Goal: Task Accomplishment & Management: Use online tool/utility

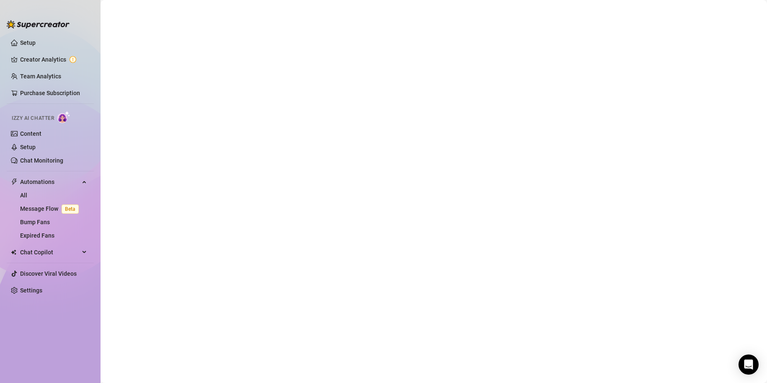
click at [641, 222] on main at bounding box center [434, 191] width 666 height 383
click at [28, 44] on link "Setup" at bounding box center [27, 42] width 15 height 7
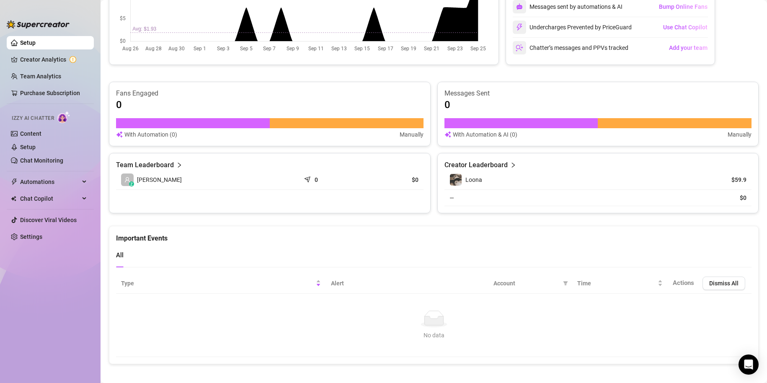
scroll to position [412, 0]
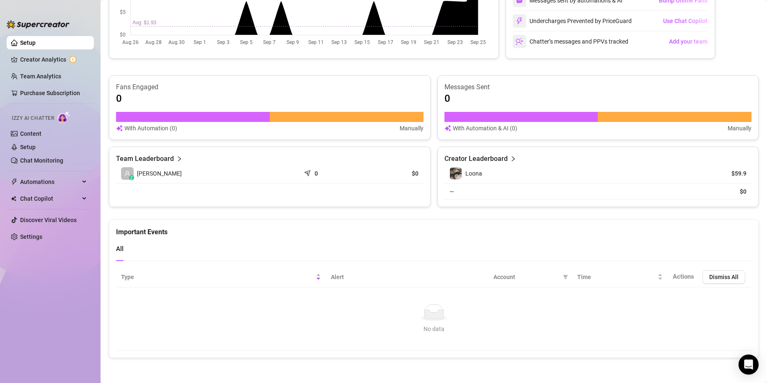
click at [449, 193] on div "—" at bounding box center [573, 191] width 249 height 9
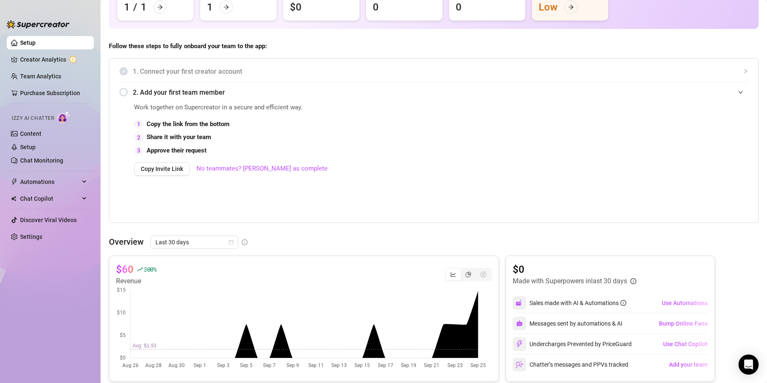
scroll to position [0, 0]
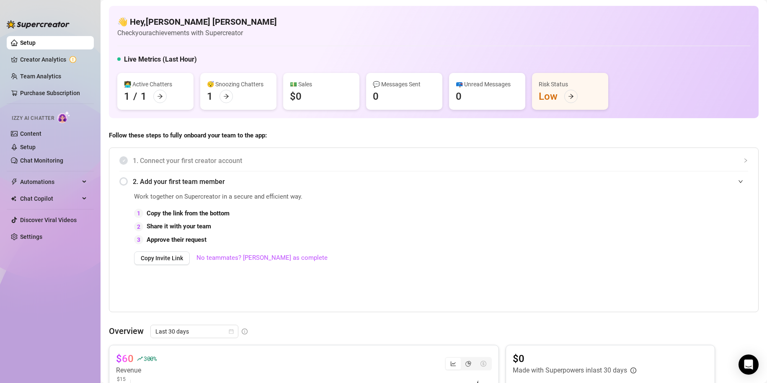
click at [210, 161] on span "1. Connect your first creator account" at bounding box center [440, 160] width 615 height 10
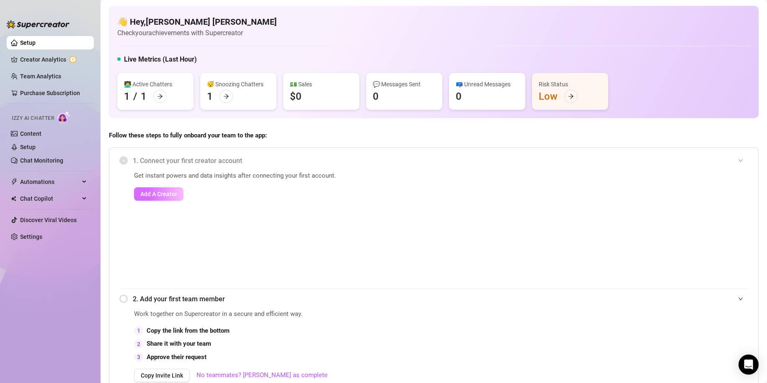
click at [166, 196] on span "Add A Creator" at bounding box center [158, 194] width 37 height 7
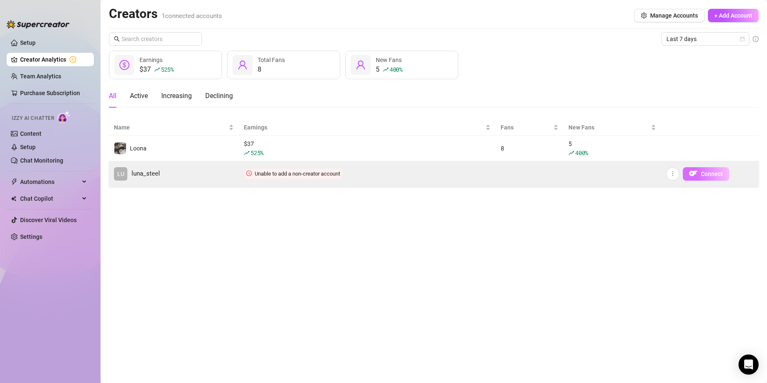
click at [713, 176] on span "Connect" at bounding box center [712, 173] width 22 height 7
click at [702, 176] on span "Connect" at bounding box center [712, 173] width 22 height 7
click at [672, 176] on icon "more" at bounding box center [673, 173] width 6 height 6
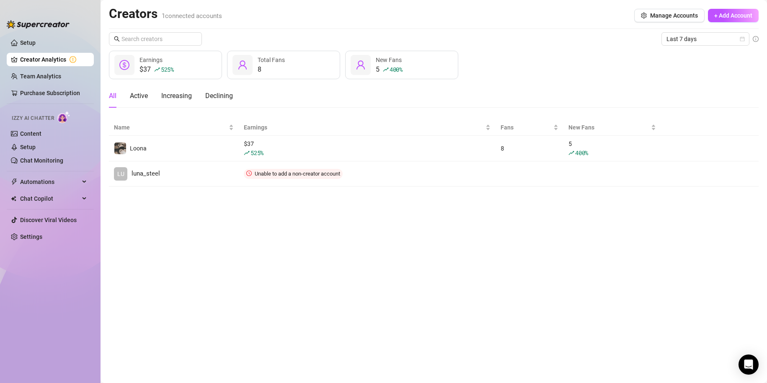
click at [640, 232] on main "Creators 1 connected accounts Manage Accounts + Add Account Last 7 days $37 525…" at bounding box center [434, 191] width 666 height 383
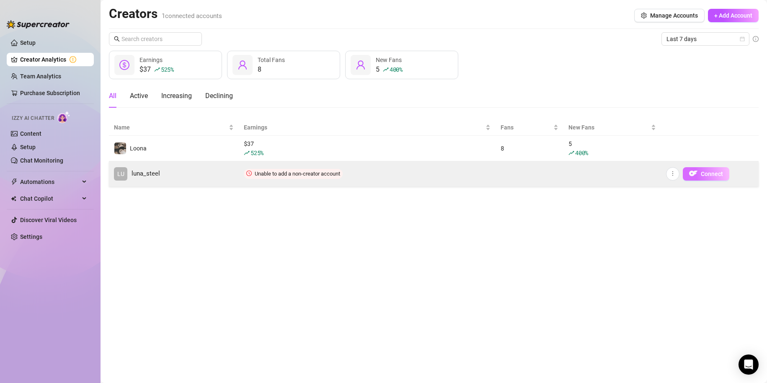
click at [705, 176] on span "Connect" at bounding box center [712, 173] width 22 height 7
click at [286, 173] on span "Unable to add a non-creator account" at bounding box center [297, 173] width 85 height 6
click at [699, 174] on button "Connect" at bounding box center [706, 173] width 46 height 13
click at [711, 174] on span "Connect" at bounding box center [712, 173] width 22 height 7
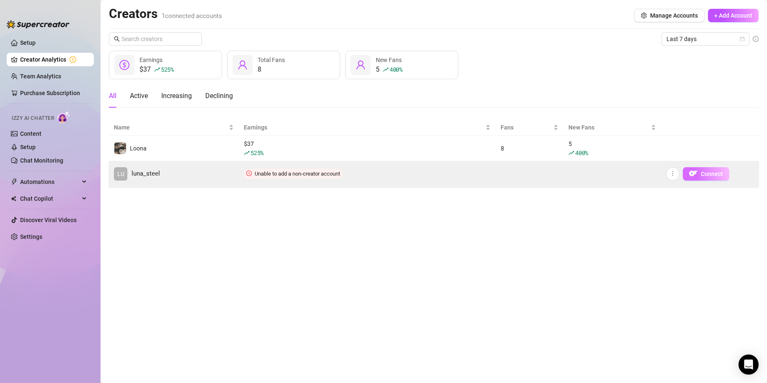
click at [711, 174] on span "Connect" at bounding box center [712, 173] width 22 height 7
click at [711, 175] on span "Connect" at bounding box center [712, 173] width 22 height 7
click at [365, 173] on td "Unable to add a non-creator account" at bounding box center [367, 173] width 257 height 25
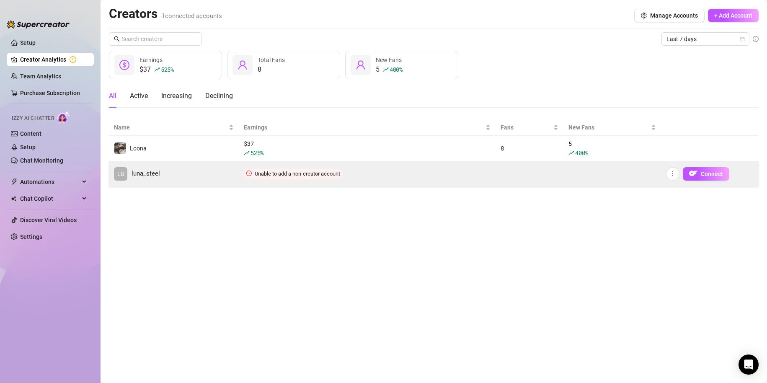
click at [125, 174] on span "LU" at bounding box center [120, 173] width 13 height 13
click at [218, 177] on link "LU luna_steel" at bounding box center [174, 173] width 120 height 13
click at [715, 176] on span "Connect" at bounding box center [712, 173] width 22 height 7
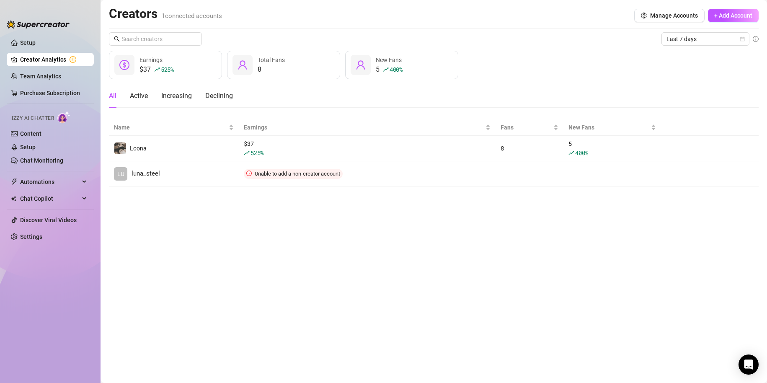
drag, startPoint x: 618, startPoint y: 177, endPoint x: 724, endPoint y: 242, distance: 124.4
click at [725, 243] on main "Creators 1 connected accounts Manage Accounts + Add Account Last 7 days $37 525…" at bounding box center [434, 191] width 666 height 383
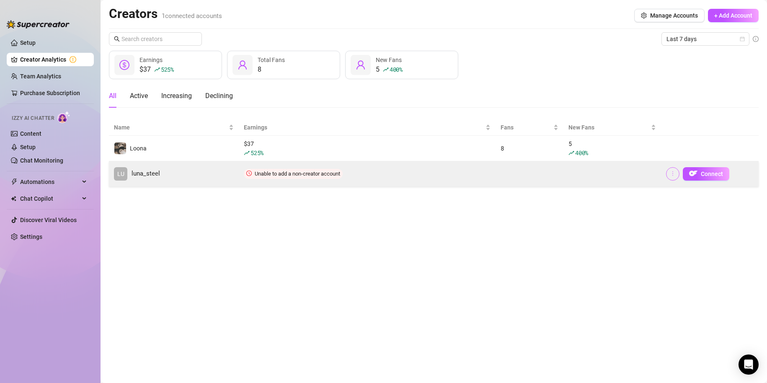
click at [674, 174] on icon "more" at bounding box center [673, 173] width 6 height 6
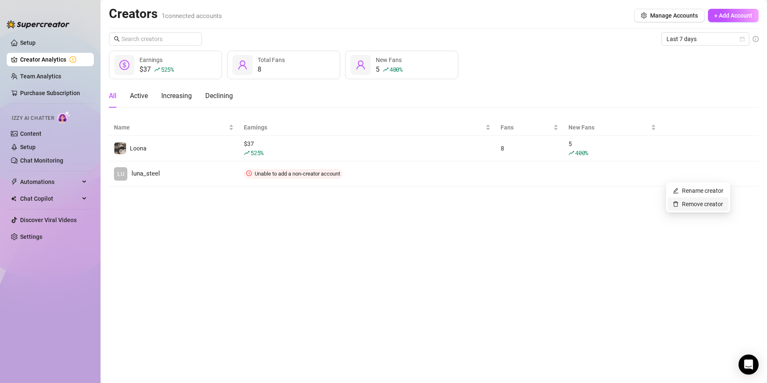
click at [704, 204] on link "Remove creator" at bounding box center [698, 204] width 50 height 7
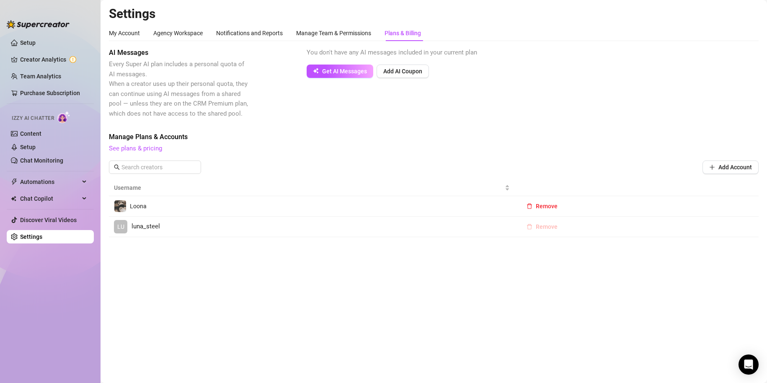
click at [546, 225] on span "Remove" at bounding box center [547, 226] width 22 height 7
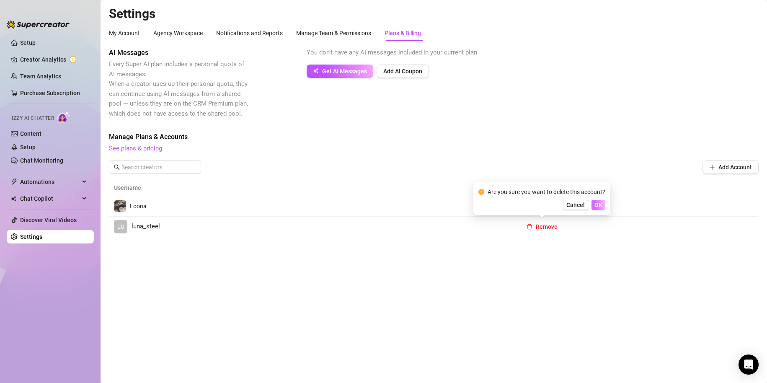
click at [602, 201] on span "OK" at bounding box center [598, 204] width 8 height 7
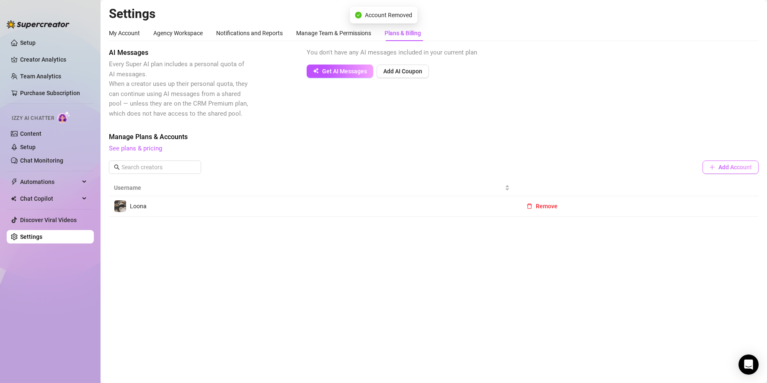
click at [728, 168] on span "Add Account" at bounding box center [735, 167] width 34 height 7
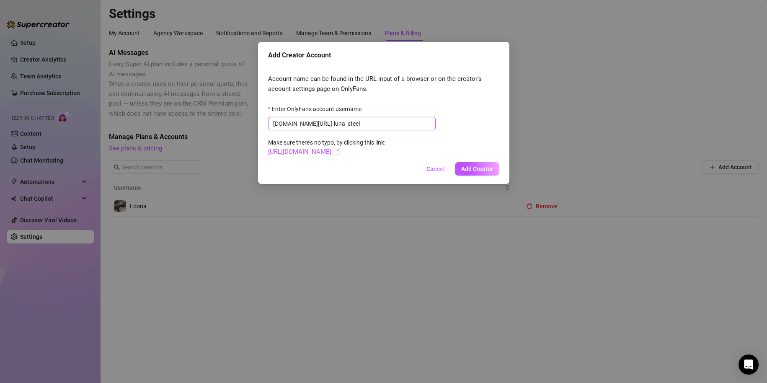
drag, startPoint x: 314, startPoint y: 122, endPoint x: 397, endPoint y: 119, distance: 83.4
click at [334, 122] on input "luna_steel" at bounding box center [382, 123] width 97 height 9
click at [334, 125] on input "Luna_steel" at bounding box center [382, 123] width 97 height 9
type input "Luna_Steel"
click at [481, 169] on span "Add Creator" at bounding box center [477, 168] width 32 height 7
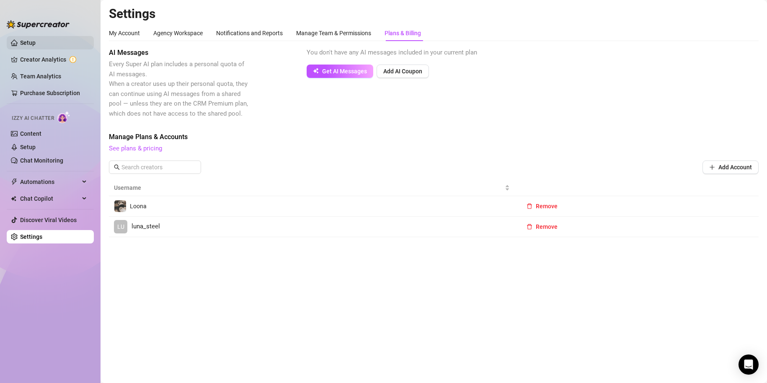
click at [34, 44] on link "Setup" at bounding box center [27, 42] width 15 height 7
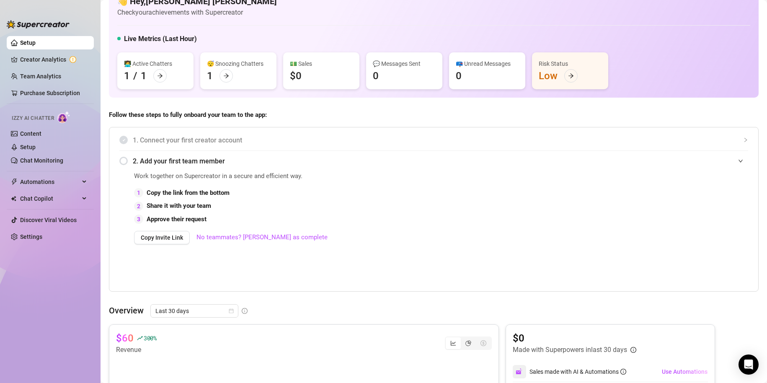
scroll to position [42, 0]
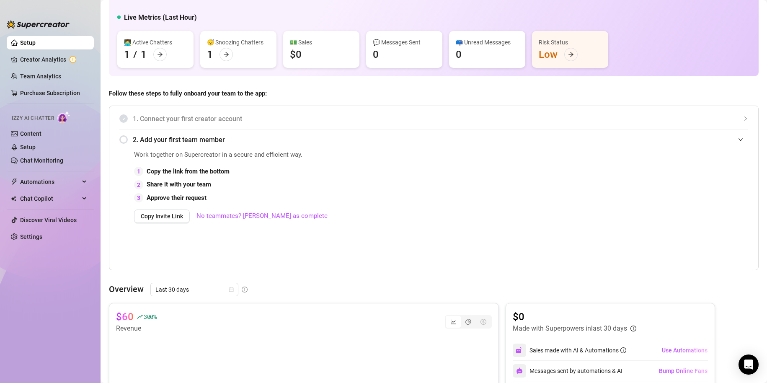
click at [195, 117] on span "1. Connect your first creator account" at bounding box center [440, 119] width 615 height 10
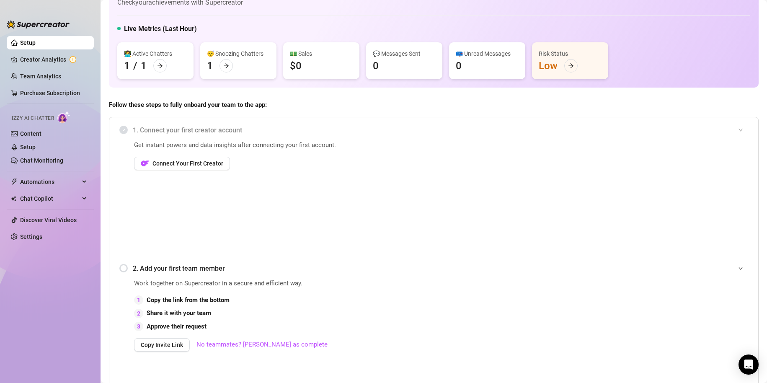
scroll to position [30, 0]
click at [201, 166] on span "Connect Your First Creator" at bounding box center [187, 163] width 71 height 7
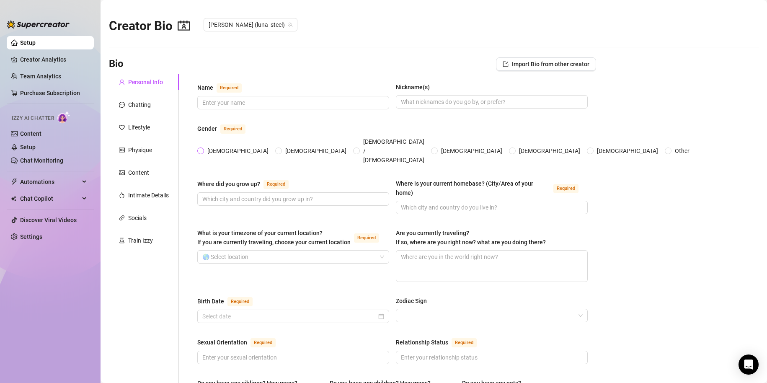
click at [199, 149] on input "Female" at bounding box center [200, 151] width 3 height 5
radio input "true"
click at [41, 132] on link "Content" at bounding box center [30, 133] width 21 height 7
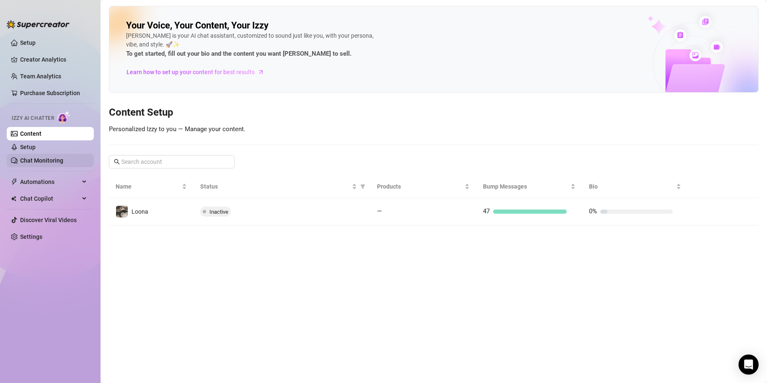
click at [52, 158] on link "Chat Monitoring" at bounding box center [41, 160] width 43 height 7
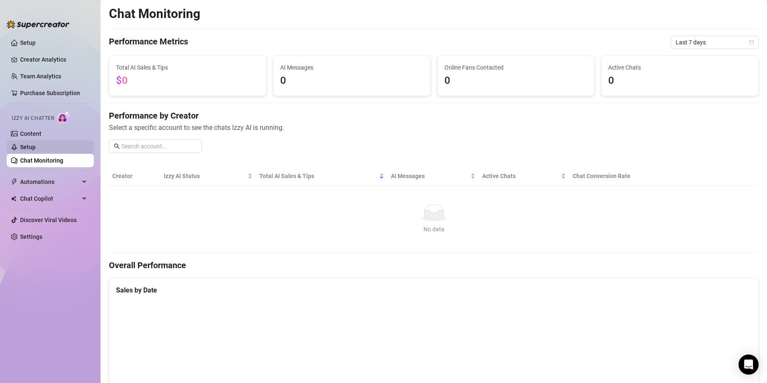
click at [32, 144] on link "Setup" at bounding box center [27, 147] width 15 height 7
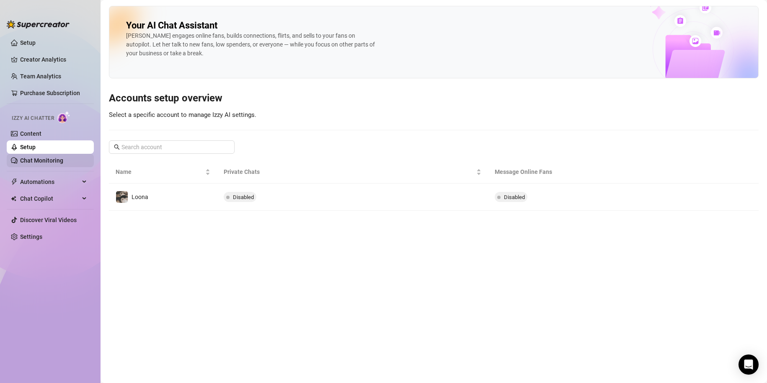
click at [41, 160] on link "Chat Monitoring" at bounding box center [41, 160] width 43 height 7
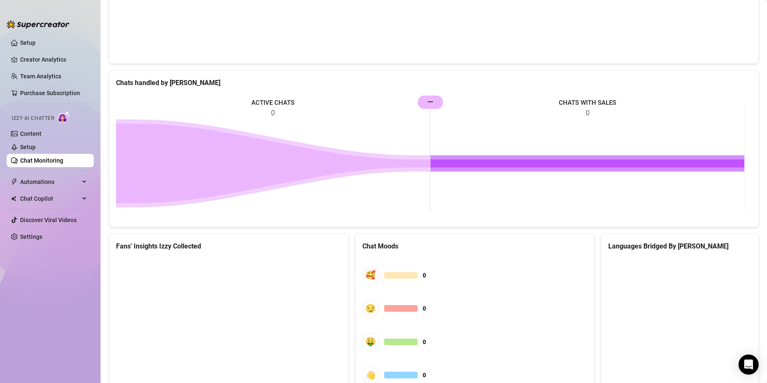
scroll to position [371, 0]
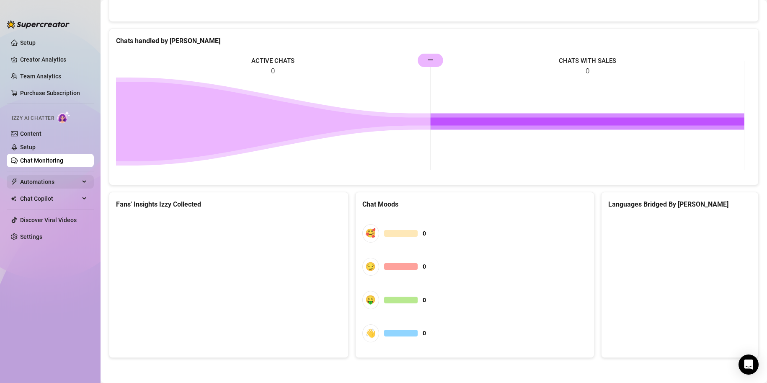
click at [57, 177] on span "Automations" at bounding box center [49, 181] width 59 height 13
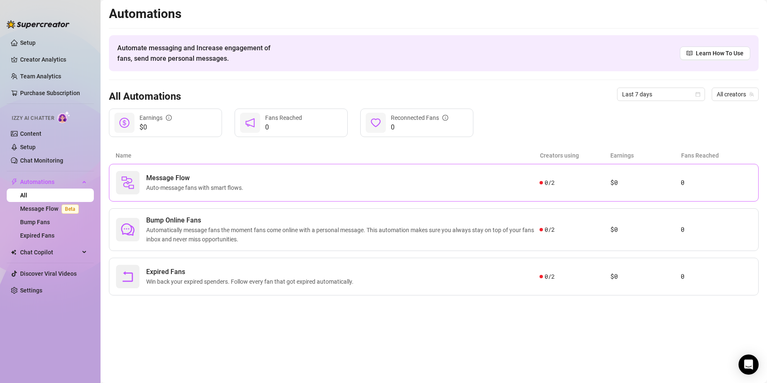
click at [192, 180] on span "Message Flow" at bounding box center [196, 178] width 101 height 10
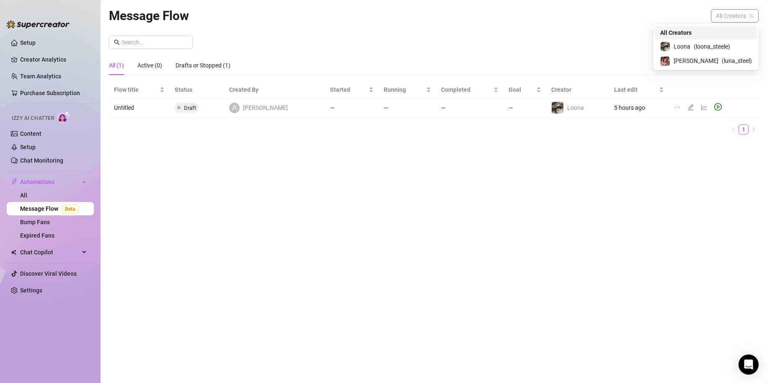
click at [735, 15] on span "All Creators" at bounding box center [735, 16] width 38 height 13
click at [708, 59] on div "Luna ( luna_steel )" at bounding box center [706, 61] width 92 height 10
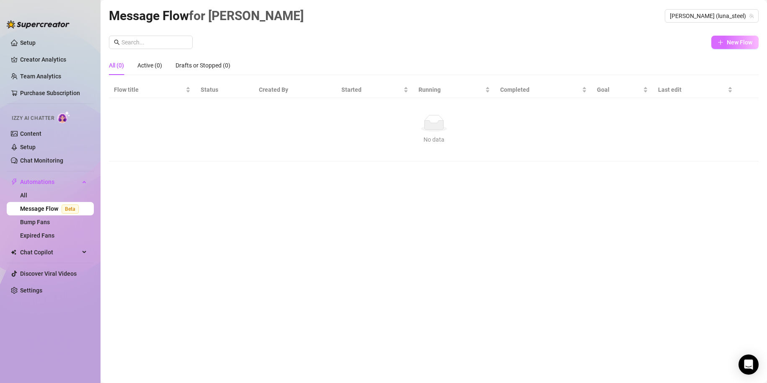
click at [735, 42] on span "New Flow" at bounding box center [740, 42] width 26 height 7
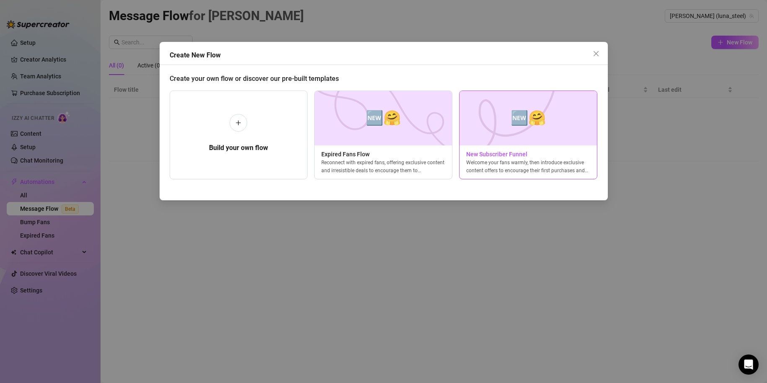
click at [549, 134] on img at bounding box center [528, 118] width 138 height 54
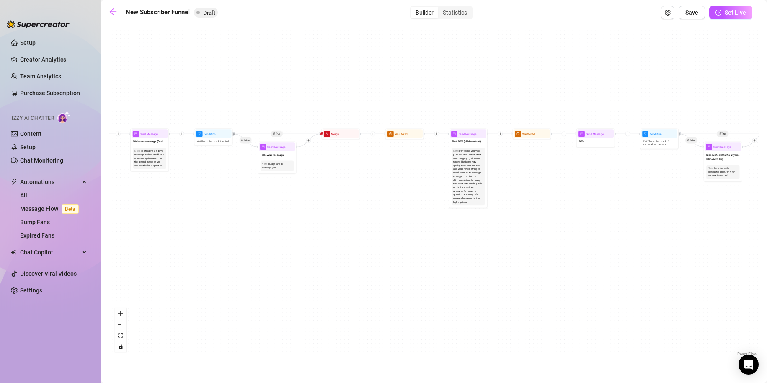
drag, startPoint x: 249, startPoint y: 101, endPoint x: 359, endPoint y: 252, distance: 187.1
click at [370, 287] on div "If True If True If True If False If False If False If True If False Merge Merge…" at bounding box center [434, 192] width 650 height 331
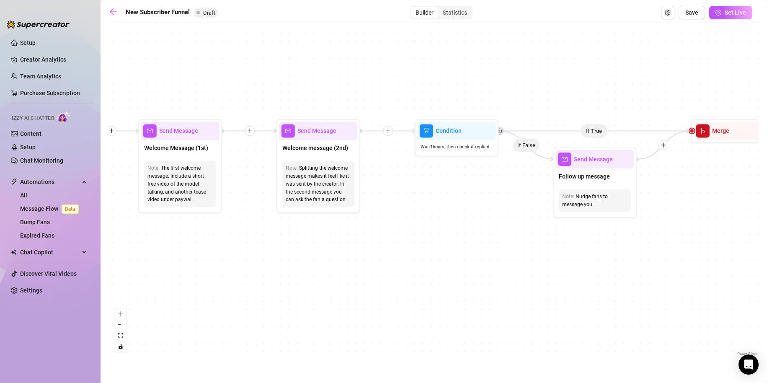
drag, startPoint x: 232, startPoint y: 179, endPoint x: 643, endPoint y: 280, distance: 422.4
click at [643, 281] on div "If True If True If True If False If False If False If True If False Merge Merge…" at bounding box center [434, 192] width 650 height 331
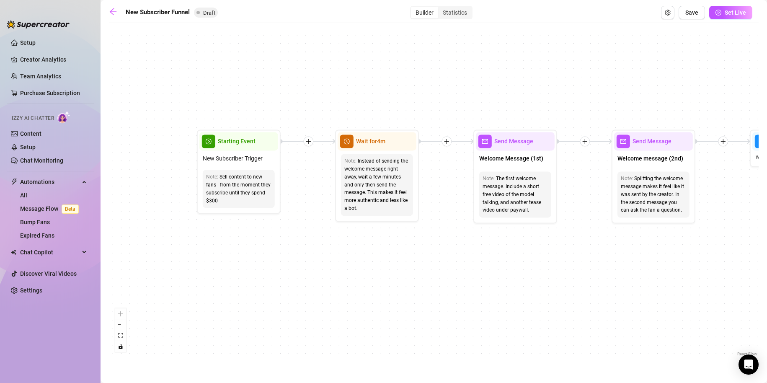
drag, startPoint x: 212, startPoint y: 274, endPoint x: 387, endPoint y: 244, distance: 177.7
click at [401, 249] on div "If True If True If True If False If False If False If True If False Merge Merge…" at bounding box center [434, 192] width 650 height 331
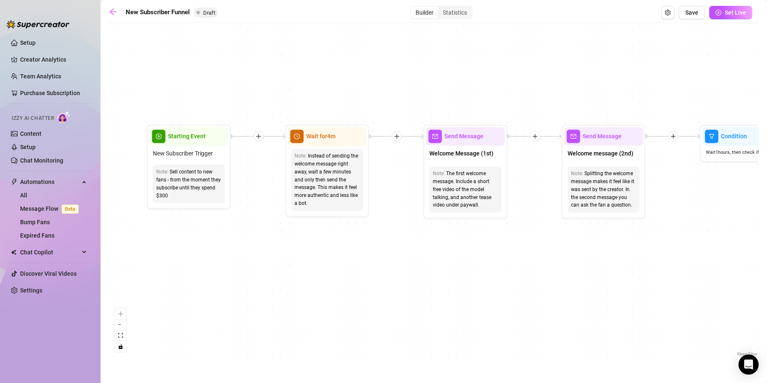
drag, startPoint x: 371, startPoint y: 240, endPoint x: 319, endPoint y: 235, distance: 52.1
click at [319, 235] on div "If True If True If True If False If False If False If True If False Merge Merge…" at bounding box center [434, 192] width 650 height 331
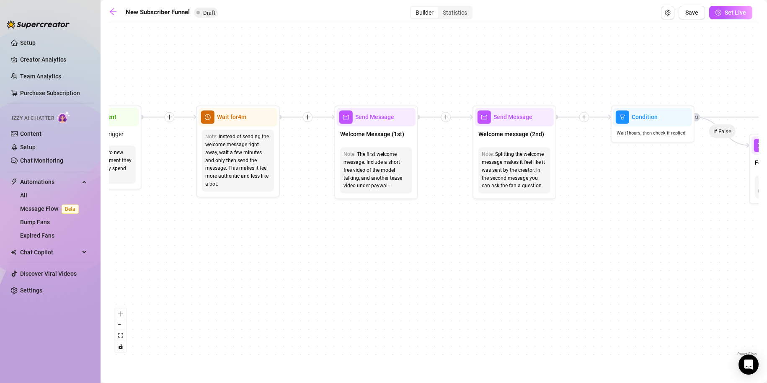
drag, startPoint x: 434, startPoint y: 242, endPoint x: 328, endPoint y: 226, distance: 107.5
click at [325, 225] on div "If True If True If True If False If False If False If True If False Merge Merge…" at bounding box center [434, 192] width 650 height 331
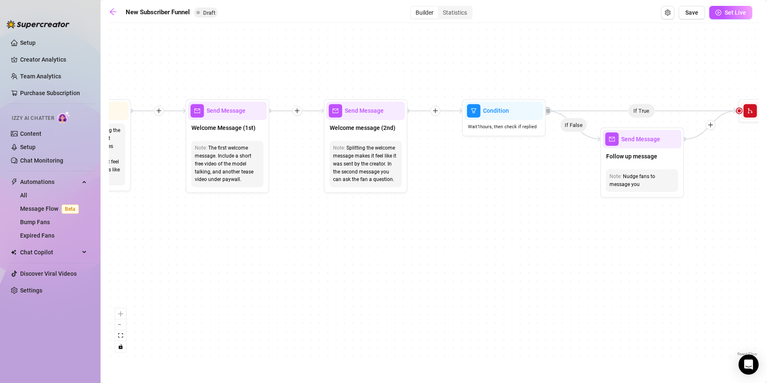
drag, startPoint x: 545, startPoint y: 239, endPoint x: 261, endPoint y: 231, distance: 285.0
click at [261, 231] on div "If True If True If True If False If False If False If True If False Merge Merge…" at bounding box center [434, 192] width 650 height 331
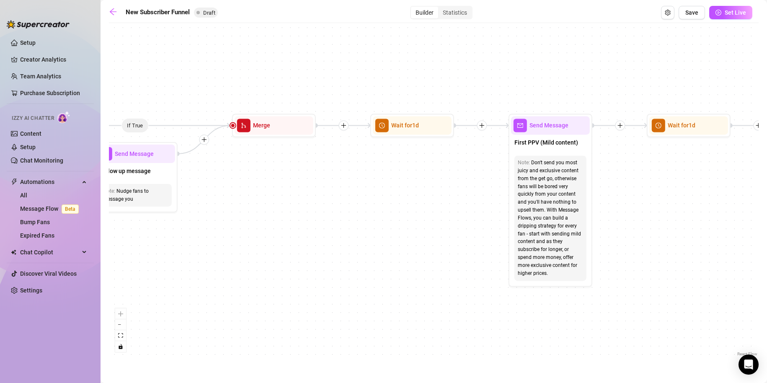
drag, startPoint x: 597, startPoint y: 219, endPoint x: 429, endPoint y: 240, distance: 170.1
click at [327, 223] on div "If True If True If True If False If False If False If True If False Merge Merge…" at bounding box center [434, 192] width 650 height 331
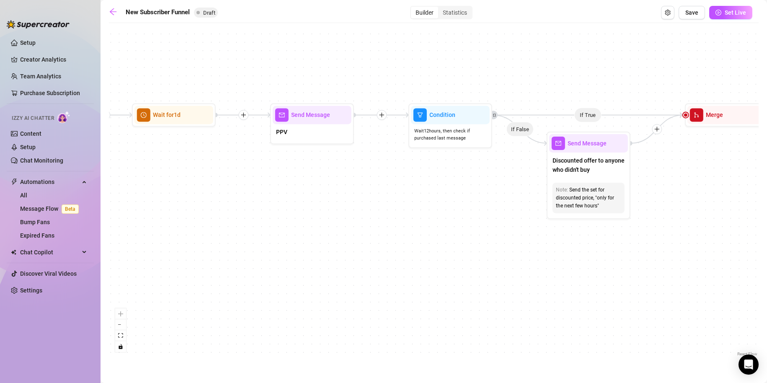
drag, startPoint x: 678, startPoint y: 244, endPoint x: 411, endPoint y: 244, distance: 266.8
click at [168, 234] on div "If True If True If True If False If False If False If True If False Merge Merge…" at bounding box center [434, 192] width 650 height 331
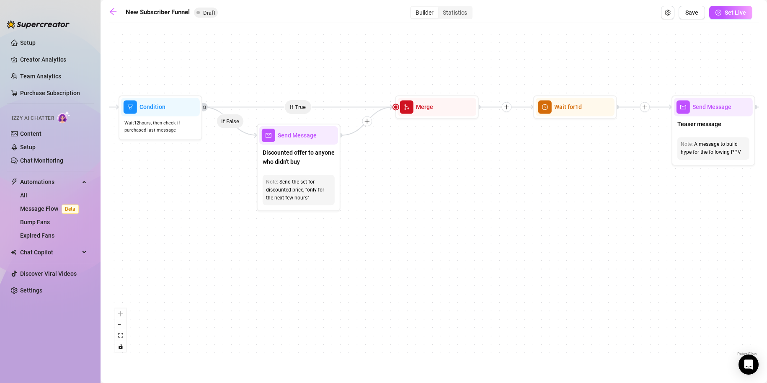
drag, startPoint x: 599, startPoint y: 274, endPoint x: 179, endPoint y: 254, distance: 419.8
click at [179, 254] on div "If True If True If True If False If False If False If True If False Merge Merge…" at bounding box center [434, 192] width 650 height 331
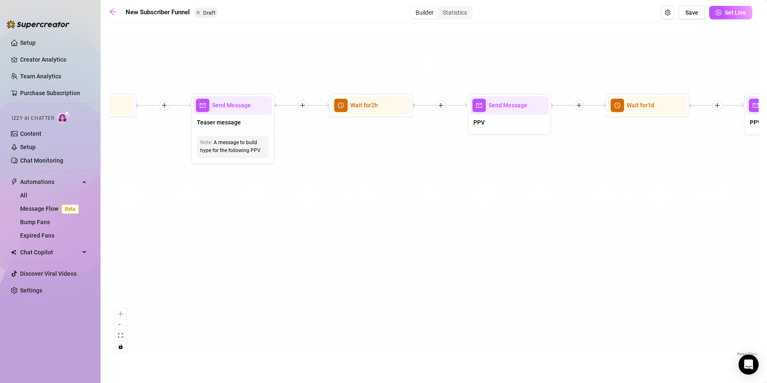
drag, startPoint x: 629, startPoint y: 219, endPoint x: 214, endPoint y: 240, distance: 415.6
click at [214, 240] on div "If True If True If True If False If False If False If True If False Merge Merge…" at bounding box center [434, 192] width 650 height 331
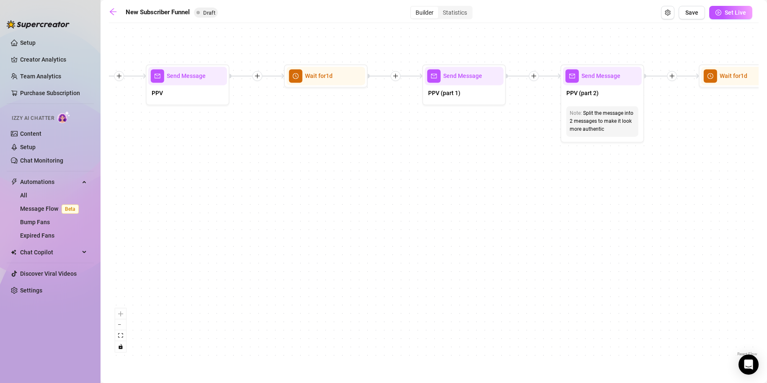
drag, startPoint x: 626, startPoint y: 223, endPoint x: 192, endPoint y: 192, distance: 434.7
click at [187, 189] on div "If True If True If True If False If False If False If True If False Merge Merge…" at bounding box center [434, 192] width 650 height 331
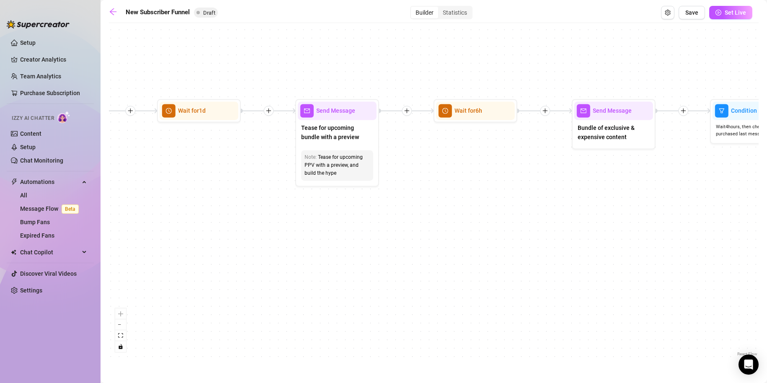
drag, startPoint x: 673, startPoint y: 203, endPoint x: 130, endPoint y: 238, distance: 544.0
click at [130, 238] on div "If True If True If True If False If False If False If True If False Merge Merge…" at bounding box center [434, 192] width 650 height 331
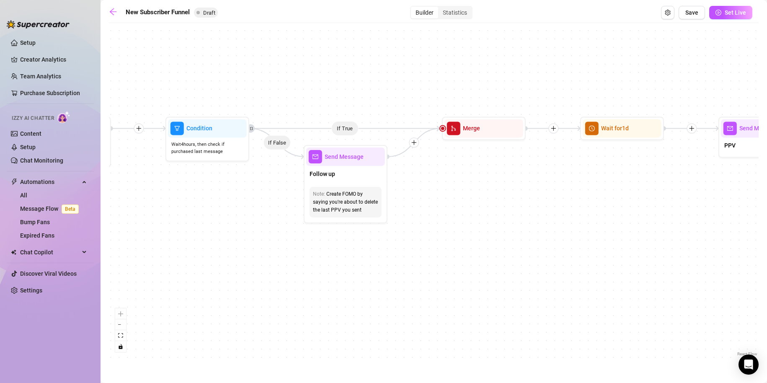
drag, startPoint x: 612, startPoint y: 223, endPoint x: 96, endPoint y: 240, distance: 516.8
click at [93, 240] on div "Setup Creator Analytics Team Analytics Purchase Subscription Izzy AI Chatter Co…" at bounding box center [383, 191] width 767 height 383
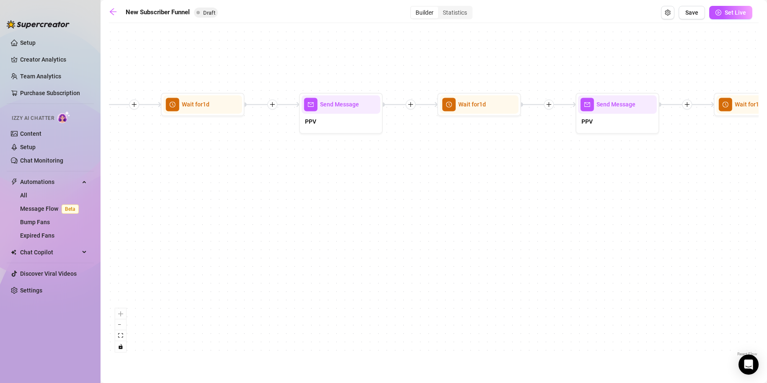
drag, startPoint x: 486, startPoint y: 227, endPoint x: 161, endPoint y: 214, distance: 325.7
click at [161, 214] on div "If True If True If True If False If False If False If True If False Merge Merge…" at bounding box center [434, 192] width 650 height 331
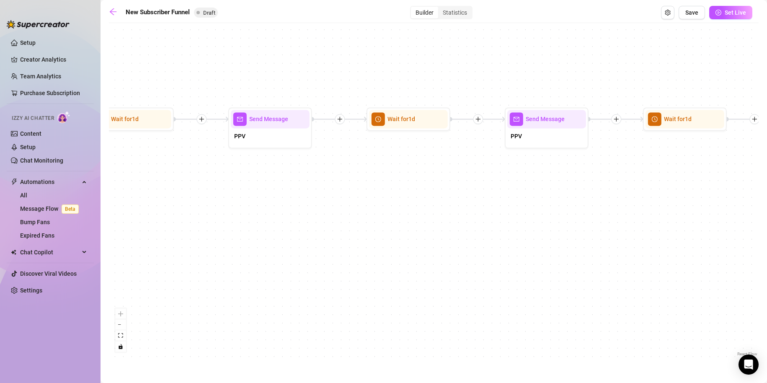
drag, startPoint x: 648, startPoint y: 227, endPoint x: 338, endPoint y: 237, distance: 309.3
click at [282, 238] on div "If True If True If True If False If False If False If True If False Merge Merge…" at bounding box center [434, 192] width 650 height 331
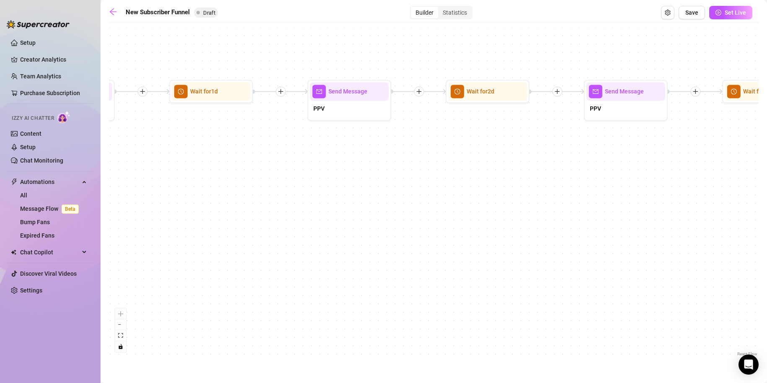
drag, startPoint x: 668, startPoint y: 250, endPoint x: 245, endPoint y: 198, distance: 426.6
click at [245, 199] on div "If True If True If True If False If False If False If True If False Merge Merge…" at bounding box center [434, 192] width 650 height 331
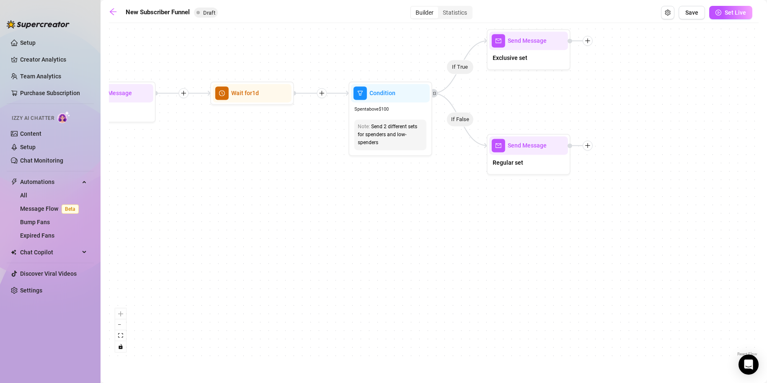
drag, startPoint x: 498, startPoint y: 213, endPoint x: 228, endPoint y: 236, distance: 271.1
click at [228, 236] on div "If True If True If True If False If False If False If True If False Merge Merge…" at bounding box center [434, 192] width 650 height 331
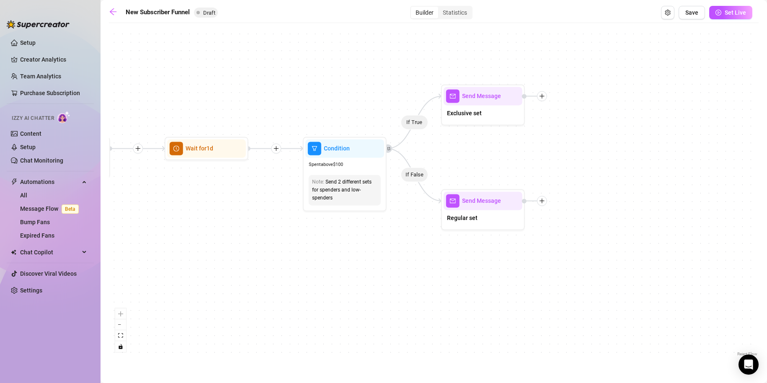
drag, startPoint x: 626, startPoint y: 246, endPoint x: 611, endPoint y: 276, distance: 33.9
click at [611, 276] on div "If True If True If True If False If False If False If True If False Merge Merge…" at bounding box center [434, 192] width 650 height 331
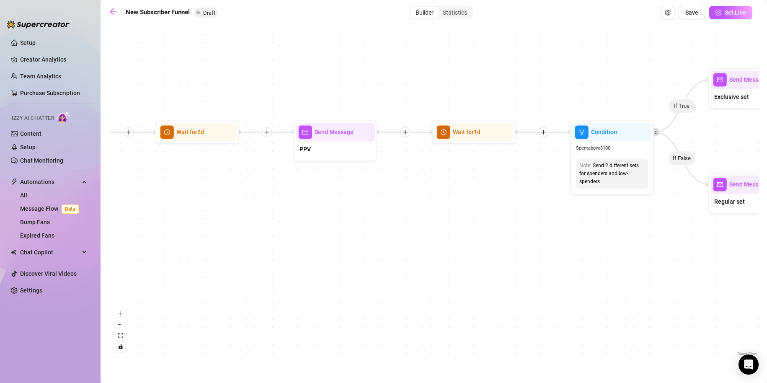
drag, startPoint x: 277, startPoint y: 278, endPoint x: 596, endPoint y: 245, distance: 320.4
click at [596, 245] on div "If True If True If True If False If False If False If True If False Merge Merge…" at bounding box center [434, 192] width 650 height 331
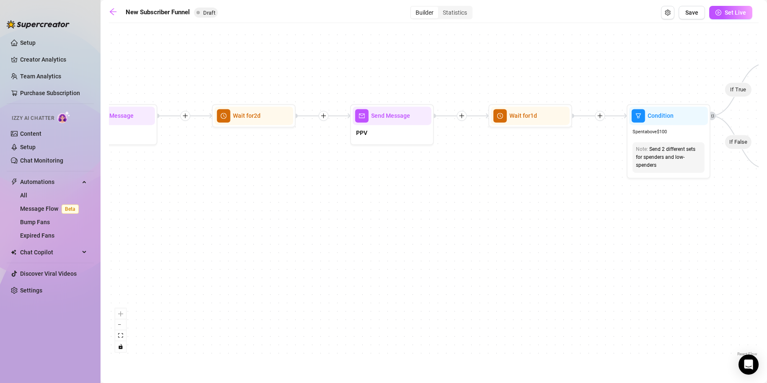
drag, startPoint x: 271, startPoint y: 252, endPoint x: 637, endPoint y: 269, distance: 366.9
click at [637, 269] on div "If True If True If True If False If False If False If True If False Merge Merge…" at bounding box center [434, 192] width 650 height 331
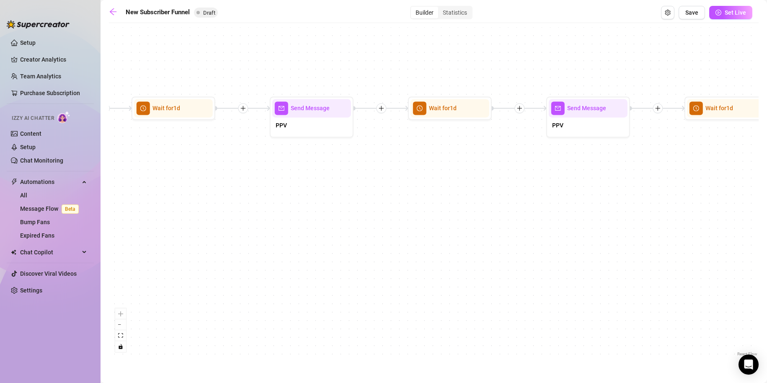
drag, startPoint x: 338, startPoint y: 257, endPoint x: 313, endPoint y: 250, distance: 25.7
click at [641, 230] on div "If True If True If True If False If False If False If True If False Merge Merge…" at bounding box center [434, 192] width 650 height 331
drag, startPoint x: 232, startPoint y: 245, endPoint x: 649, endPoint y: 234, distance: 417.8
click at [649, 234] on div "If True If True If True If False If False If False If True If False Merge Merge…" at bounding box center [434, 192] width 650 height 331
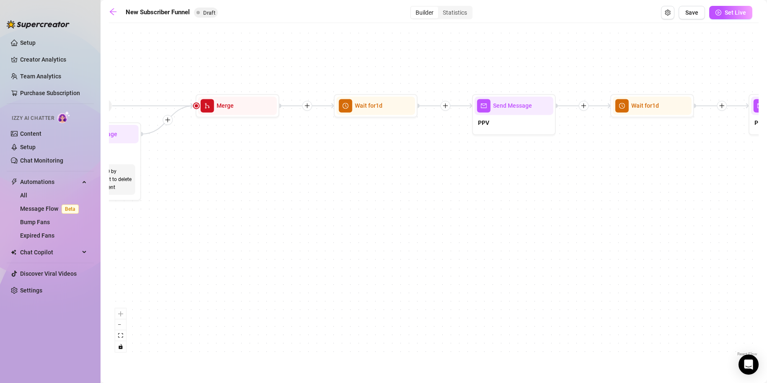
drag, startPoint x: 288, startPoint y: 229, endPoint x: 692, endPoint y: 227, distance: 404.7
click at [692, 227] on div "If True If True If True If False If False If False If True If False Merge Merge…" at bounding box center [434, 192] width 650 height 331
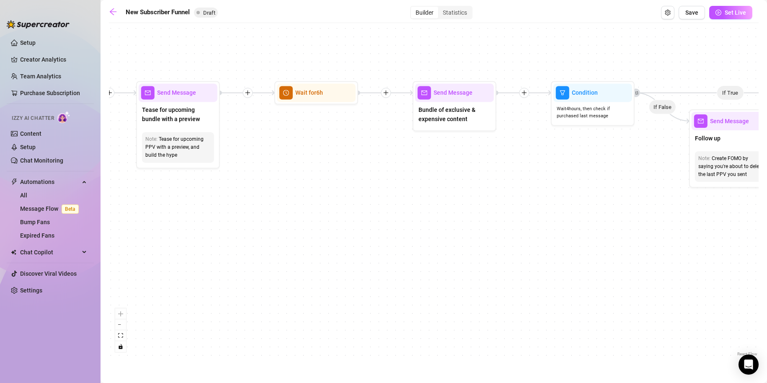
drag, startPoint x: 427, startPoint y: 244, endPoint x: 708, endPoint y: 230, distance: 280.6
click at [711, 229] on div "If True If True If True If False If False If False If True If False Merge Merge…" at bounding box center [434, 192] width 650 height 331
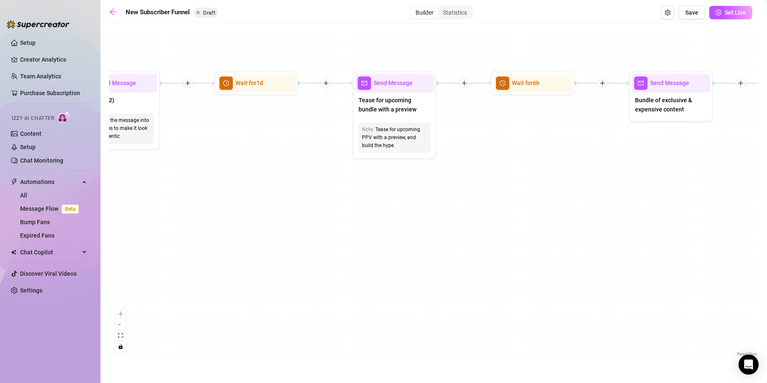
drag, startPoint x: 693, startPoint y: 238, endPoint x: 717, endPoint y: 238, distance: 23.9
click at [716, 238] on div "If True If True If True If False If False If False If True If False Merge Merge…" at bounding box center [434, 192] width 650 height 331
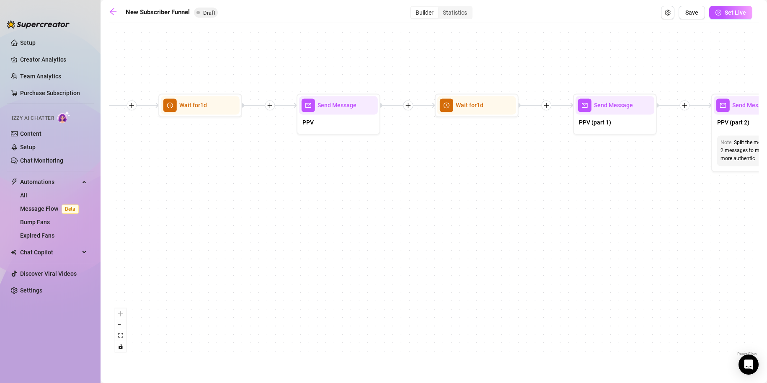
drag, startPoint x: 425, startPoint y: 256, endPoint x: 697, endPoint y: 249, distance: 272.0
click at [704, 250] on div "If True If True If True If False If False If False If True If False Merge Merge…" at bounding box center [434, 192] width 650 height 331
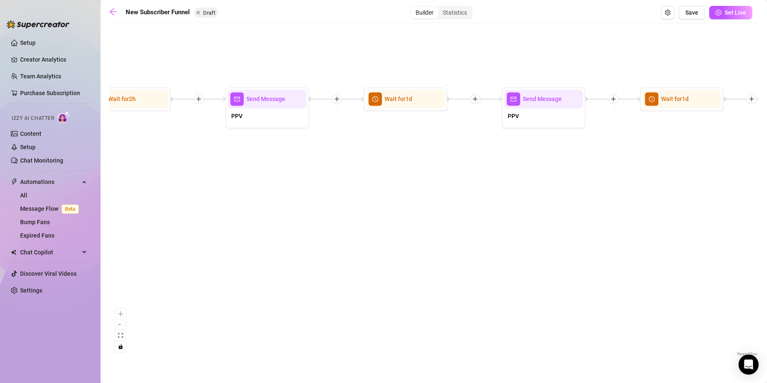
drag, startPoint x: 582, startPoint y: 235, endPoint x: 614, endPoint y: 230, distance: 32.2
click at [614, 230] on div "If True If True If True If False If False If False If True If False Merge Merge…" at bounding box center [434, 192] width 650 height 331
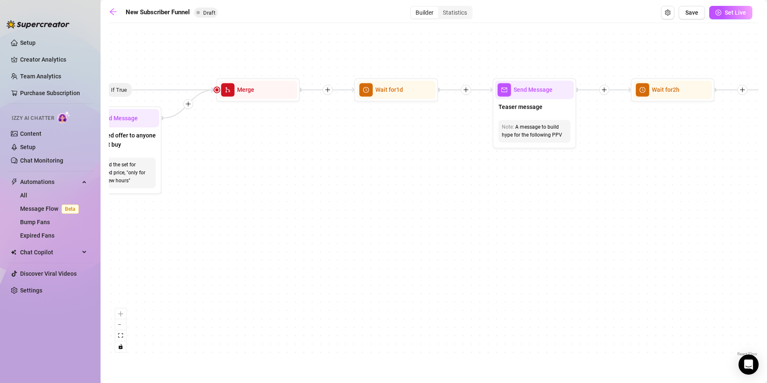
drag, startPoint x: 426, startPoint y: 253, endPoint x: 587, endPoint y: 242, distance: 161.3
click at [591, 243] on div "If True If True If True If False If False If False If True If False Merge Merge…" at bounding box center [434, 192] width 650 height 331
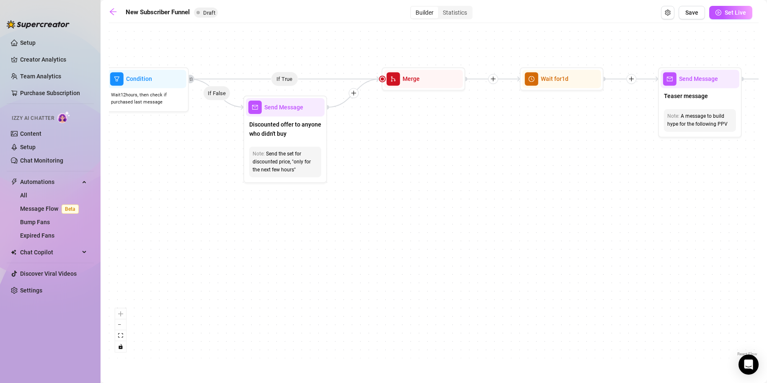
drag, startPoint x: 200, startPoint y: 239, endPoint x: 543, endPoint y: 258, distance: 343.6
click at [542, 258] on div "If True If True If True If False If False If False If True If False Merge Merge…" at bounding box center [434, 192] width 650 height 331
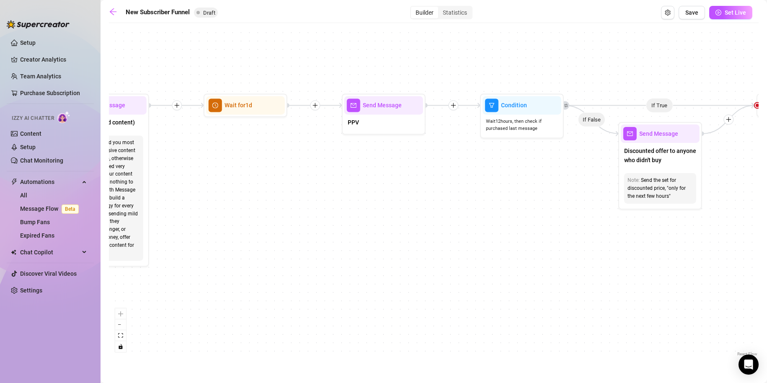
drag, startPoint x: 291, startPoint y: 251, endPoint x: 666, endPoint y: 234, distance: 375.3
click at [664, 234] on div "If True If True If True If False If False If False If True If False Merge Merge…" at bounding box center [434, 192] width 650 height 331
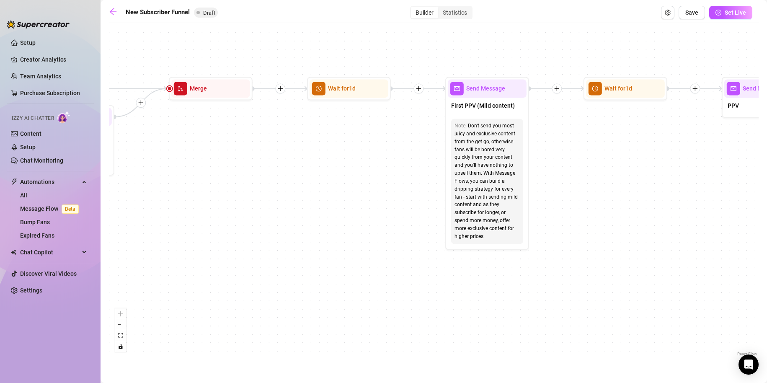
drag
click at [535, 220] on div "If True If True If True If False If False If False If True If False Merge Merge…" at bounding box center [434, 192] width 650 height 331
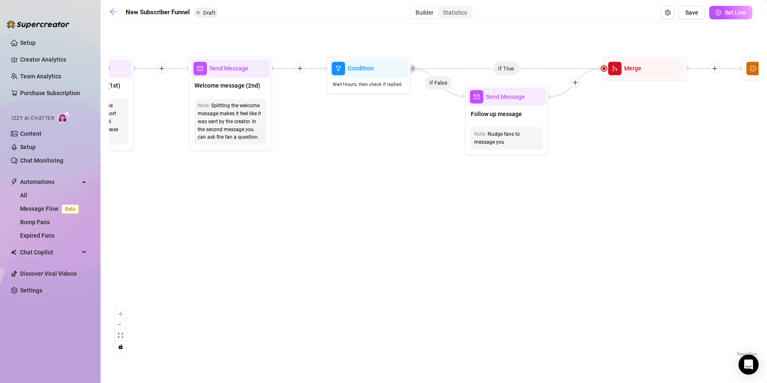
click at [641, 216] on div "If True If True If True If False If False If False If True If False Merge Merge…" at bounding box center [434, 192] width 650 height 331
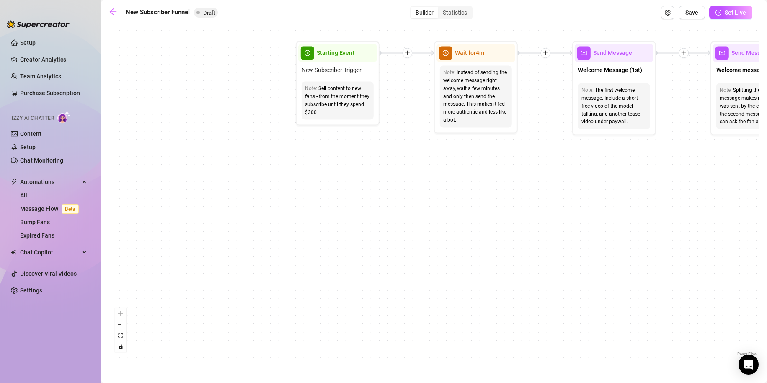
click at [616, 219] on div "If True If True If True If False If False If False If True If False Merge Merge…" at bounding box center [434, 192] width 650 height 331
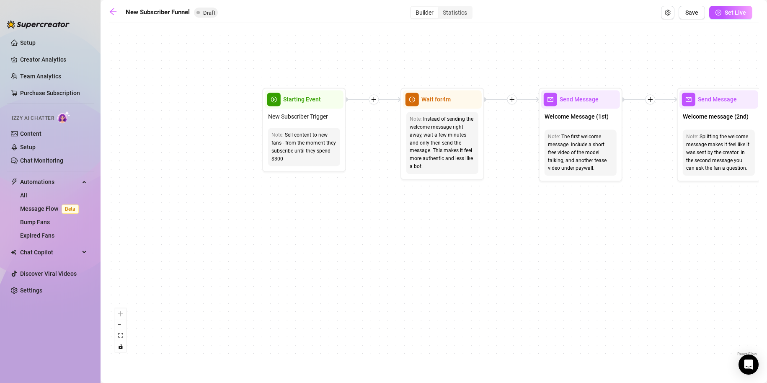
click at [331, 282] on div "If True If True If True If False If False If False If True If False Merge Merge…" at bounding box center [434, 192] width 650 height 331
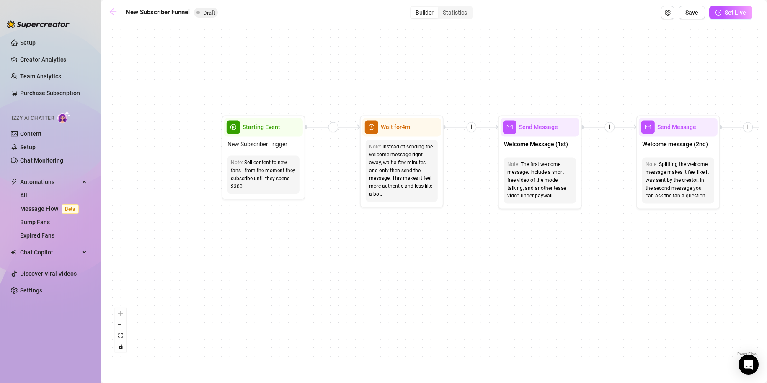
click at [114, 13] on icon "arrow-left" at bounding box center [113, 12] width 8 height 8
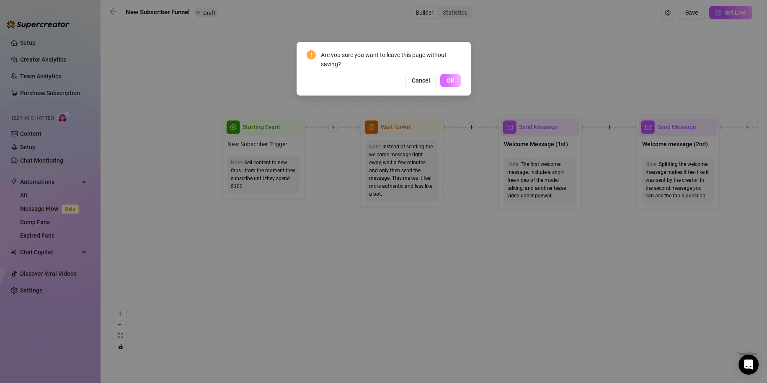
click at [452, 78] on span "OK" at bounding box center [451, 80] width 8 height 7
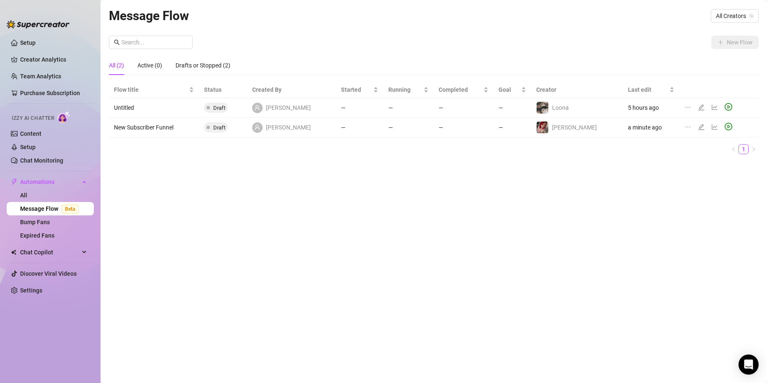
click at [160, 128] on td "New Subscriber Funnel" at bounding box center [154, 128] width 90 height 20
click at [698, 127] on icon "edit" at bounding box center [701, 127] width 6 height 6
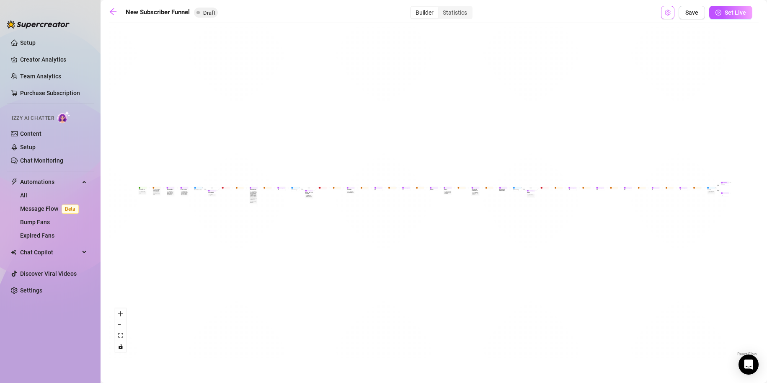
click at [669, 14] on icon "setting" at bounding box center [668, 13] width 6 height 6
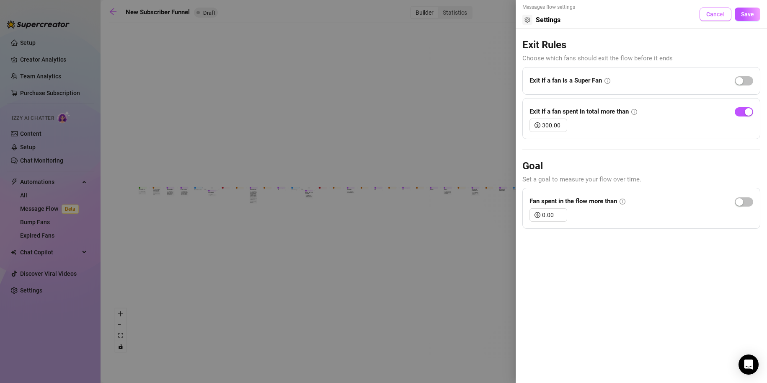
click at [722, 13] on span "Cancel" at bounding box center [715, 14] width 18 height 7
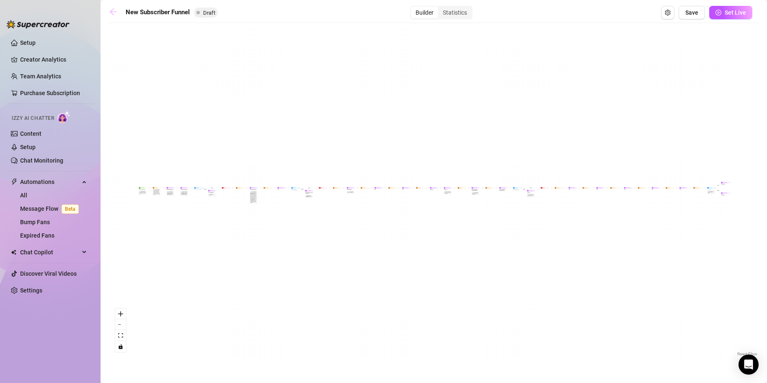
click at [116, 12] on icon "arrow-left" at bounding box center [113, 11] width 7 height 7
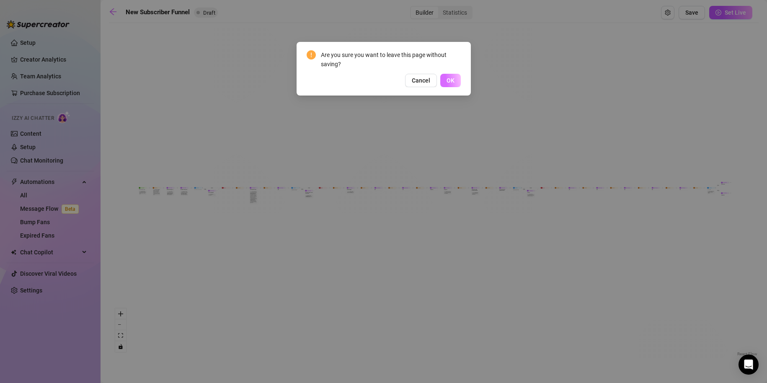
click at [447, 79] on span "OK" at bounding box center [451, 80] width 8 height 7
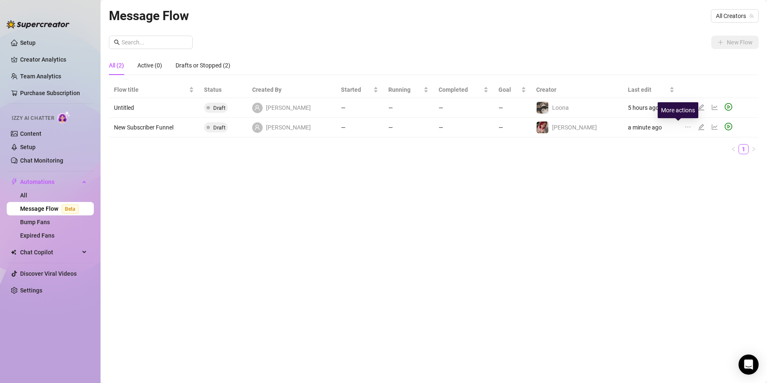
click at [684, 126] on icon "ellipsis" at bounding box center [687, 127] width 7 height 7
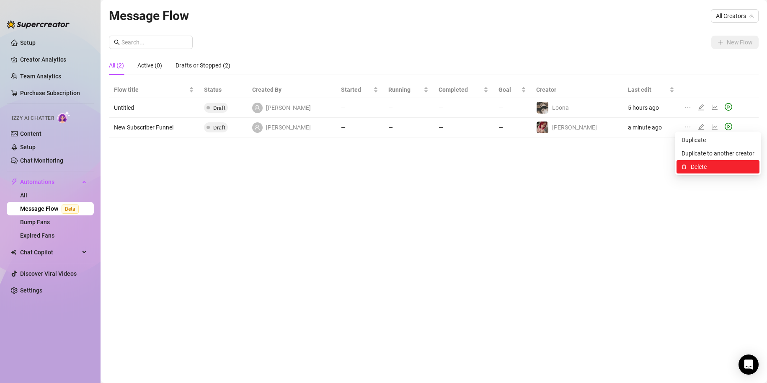
click at [704, 167] on span "Delete" at bounding box center [723, 166] width 64 height 9
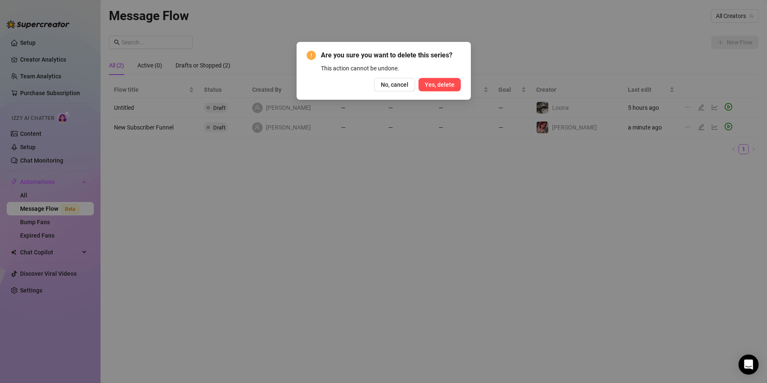
click at [434, 85] on span "Yes, delete" at bounding box center [440, 84] width 30 height 7
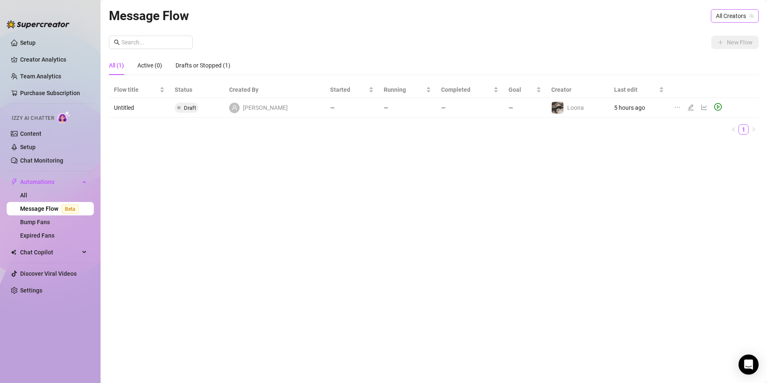
click at [739, 16] on span "All Creators" at bounding box center [735, 16] width 38 height 13
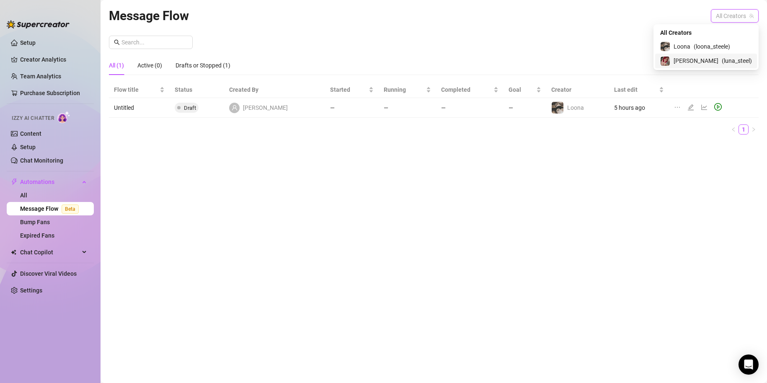
click at [704, 58] on span "[PERSON_NAME]" at bounding box center [696, 60] width 45 height 9
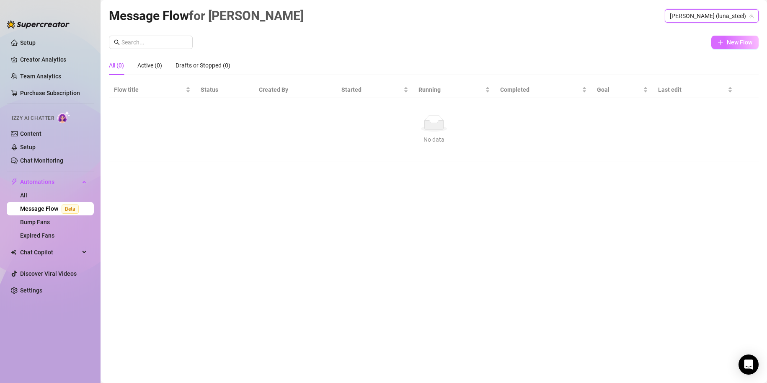
click at [730, 43] on span "New Flow" at bounding box center [740, 42] width 26 height 7
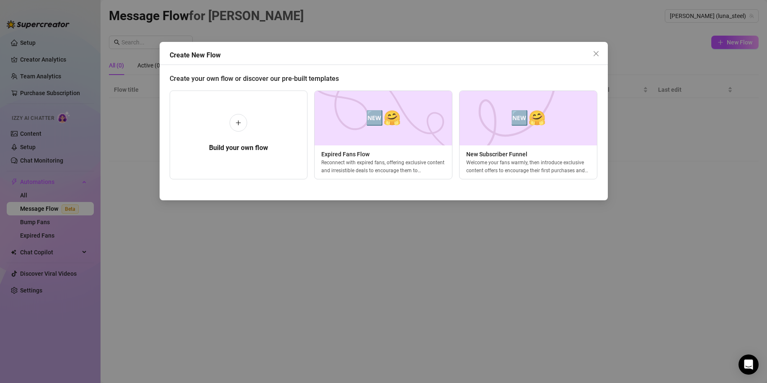
click at [597, 55] on icon "close" at bounding box center [595, 53] width 5 height 5
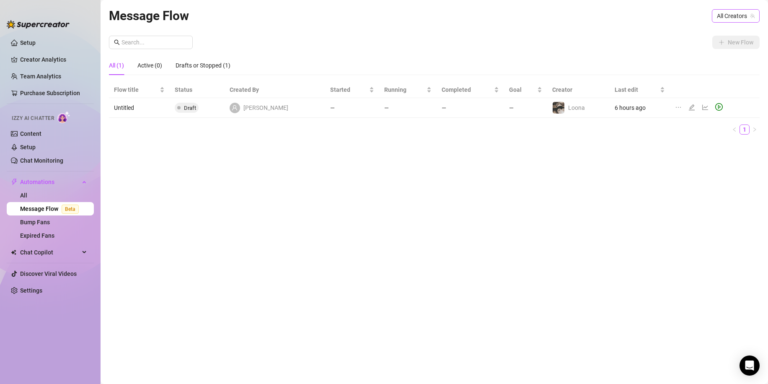
click at [737, 17] on span "All Creators" at bounding box center [736, 16] width 38 height 13
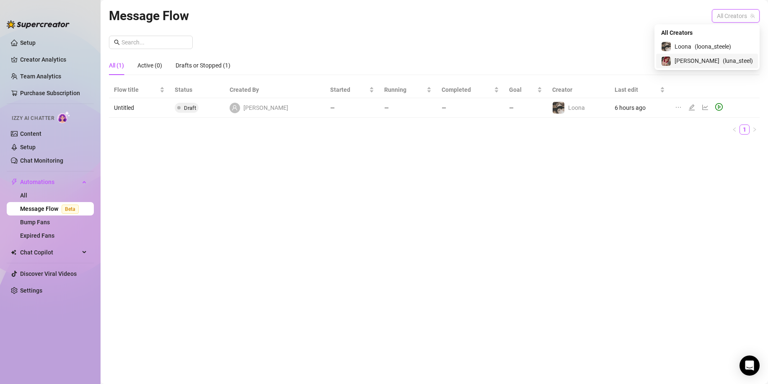
click at [723, 62] on span "( luna_steel )" at bounding box center [738, 60] width 30 height 9
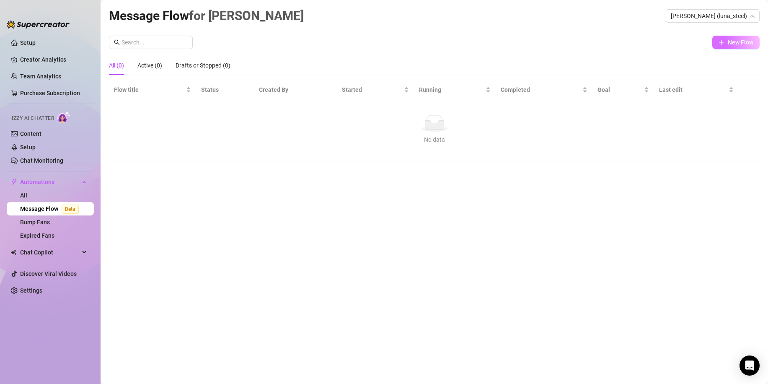
click at [745, 40] on span "New Flow" at bounding box center [741, 42] width 26 height 7
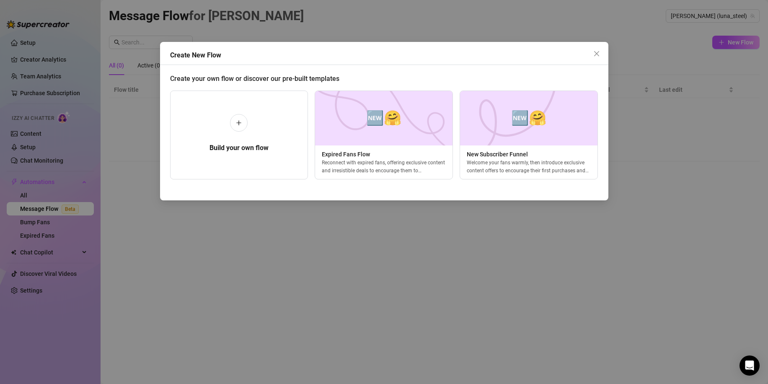
click at [654, 301] on div "Create New Flow Create your own flow or discover our pre-built templates Build …" at bounding box center [384, 192] width 768 height 384
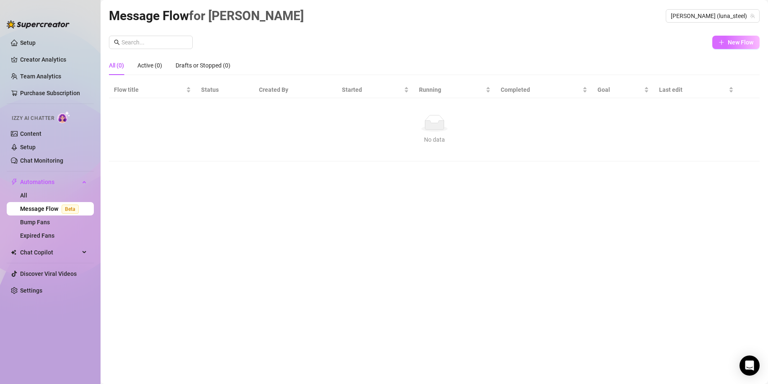
click at [741, 41] on span "New Flow" at bounding box center [741, 42] width 26 height 7
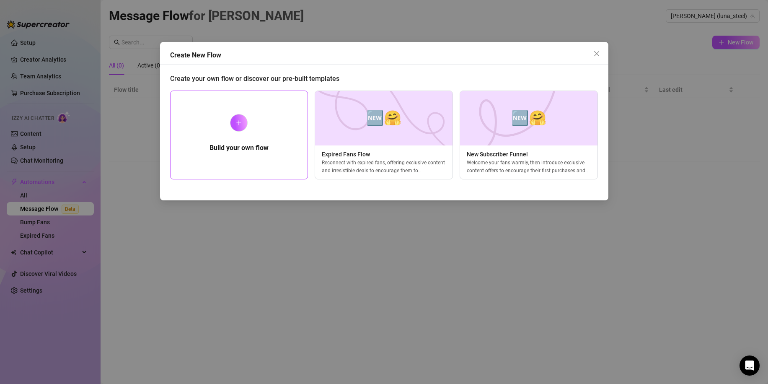
click at [240, 130] on div at bounding box center [239, 123] width 18 height 18
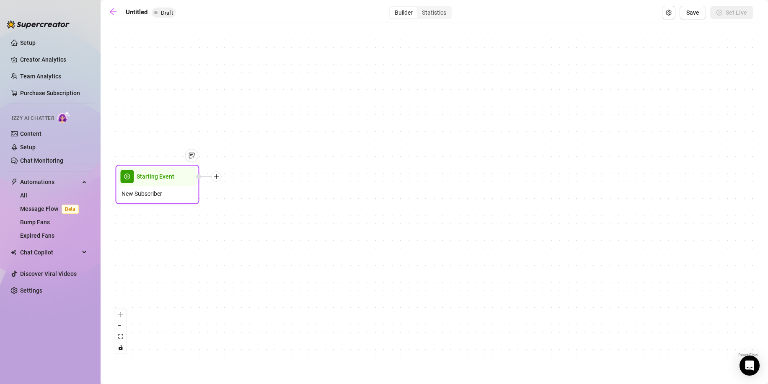
drag, startPoint x: 452, startPoint y: 201, endPoint x: 175, endPoint y: 192, distance: 277.0
click at [175, 192] on div "New Subscriber" at bounding box center [157, 194] width 79 height 16
drag, startPoint x: 542, startPoint y: 233, endPoint x: 430, endPoint y: 236, distance: 112.3
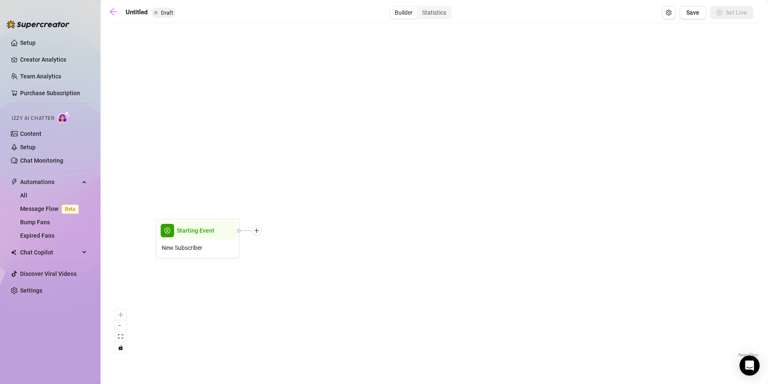
drag, startPoint x: 430, startPoint y: 236, endPoint x: 572, endPoint y: 350, distance: 182.4
click at [572, 350] on div "Starting Event New Subscriber" at bounding box center [434, 193] width 651 height 332
drag, startPoint x: 516, startPoint y: 217, endPoint x: 526, endPoint y: 228, distance: 15.1
click at [528, 329] on div "Starting Event New Subscriber" at bounding box center [434, 193] width 651 height 332
drag, startPoint x: 507, startPoint y: 142, endPoint x: 510, endPoint y: 328, distance: 186.0
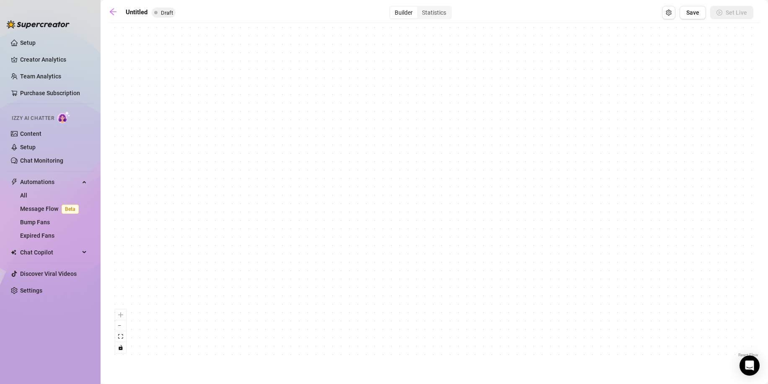
click at [513, 350] on div "Starting Event New Subscriber" at bounding box center [434, 193] width 651 height 332
drag, startPoint x: 481, startPoint y: 149, endPoint x: 481, endPoint y: 346, distance: 196.9
click at [481, 380] on main "Untitled Draft Builder Statistics Save Set Live Starting Event New Subscriber R…" at bounding box center [434, 192] width 667 height 384
drag, startPoint x: 479, startPoint y: 136, endPoint x: 481, endPoint y: 349, distance: 213.6
click at [480, 364] on main "Untitled Draft Builder Statistics Save Set Live Starting Event New Subscriber R…" at bounding box center [434, 192] width 667 height 384
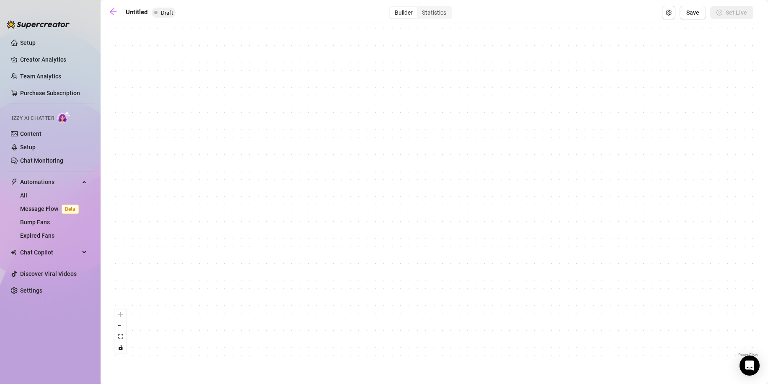
drag, startPoint x: 473, startPoint y: 137, endPoint x: 425, endPoint y: -21, distance: 165.1
click at [425, 0] on html "Setup Creator Analytics Team Analytics Purchase Subscription Izzy AI Chatter Co…" at bounding box center [384, 192] width 768 height 384
drag, startPoint x: 509, startPoint y: 262, endPoint x: 462, endPoint y: 31, distance: 236.3
click at [462, 31] on div "Starting Event New Subscriber" at bounding box center [434, 193] width 651 height 332
drag, startPoint x: 456, startPoint y: 302, endPoint x: 438, endPoint y: 90, distance: 212.7
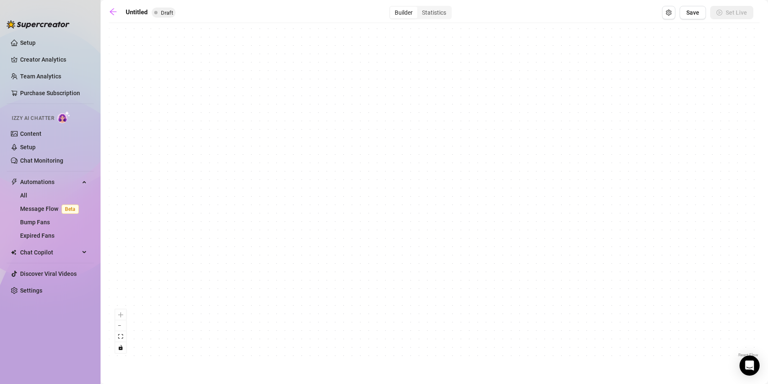
click at [438, 90] on div "Starting Event New Subscriber" at bounding box center [434, 193] width 651 height 332
drag, startPoint x: 446, startPoint y: 291, endPoint x: 423, endPoint y: 50, distance: 241.5
click at [423, 50] on div "Starting Event New Subscriber" at bounding box center [434, 193] width 651 height 332
drag, startPoint x: 442, startPoint y: 288, endPoint x: 739, endPoint y: 147, distance: 328.5
click at [739, 147] on div "Starting Event New Subscriber" at bounding box center [434, 193] width 651 height 332
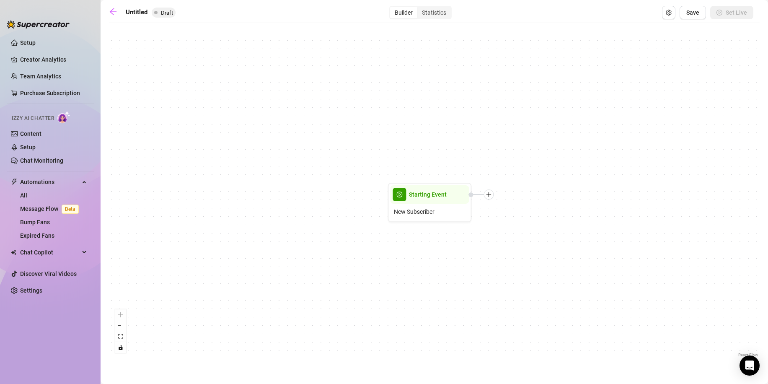
drag, startPoint x: 300, startPoint y: 290, endPoint x: 336, endPoint y: 302, distance: 37.9
click at [331, 302] on div "Starting Event New Subscriber" at bounding box center [434, 193] width 651 height 332
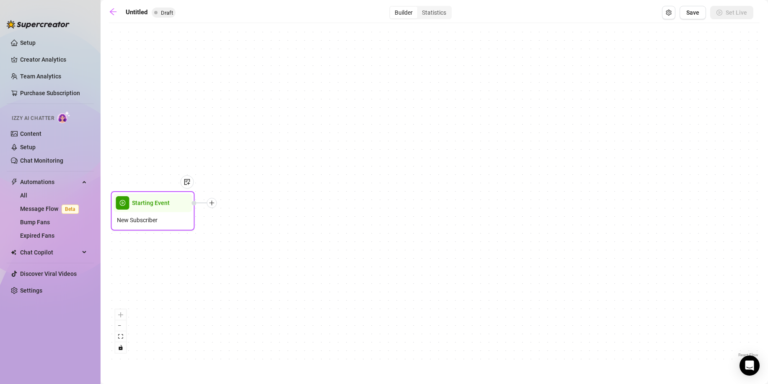
drag, startPoint x: 452, startPoint y: 189, endPoint x: 172, endPoint y: 197, distance: 280.4
click at [172, 197] on div at bounding box center [183, 188] width 22 height 43
click at [214, 204] on icon "plus" at bounding box center [212, 203] width 6 height 6
click at [245, 232] on div "Message" at bounding box center [253, 232] width 61 height 14
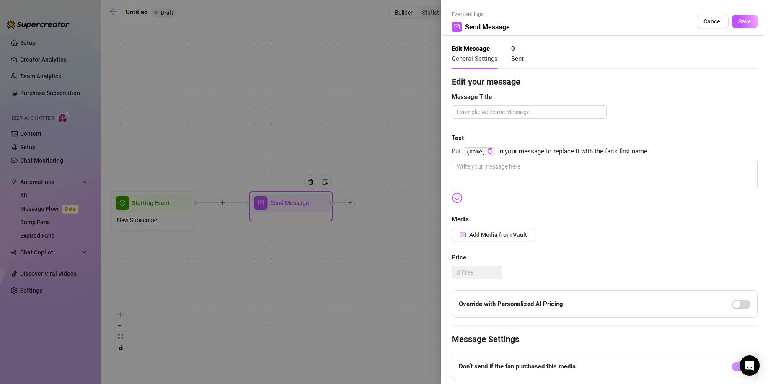
click at [371, 233] on div at bounding box center [384, 192] width 768 height 384
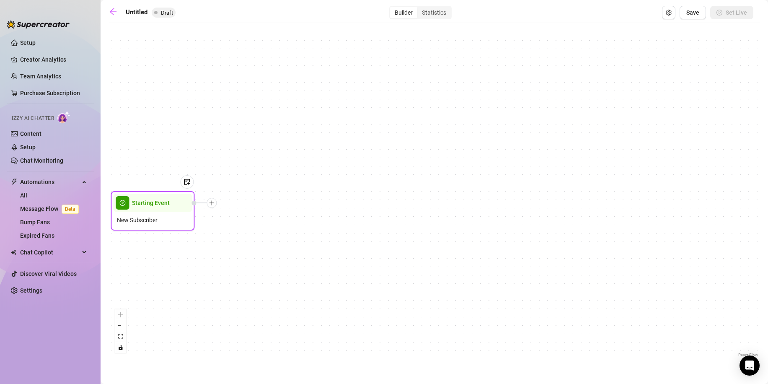
click at [212, 206] on div at bounding box center [212, 203] width 10 height 10
click at [253, 219] on div "Condition" at bounding box center [253, 218] width 61 height 14
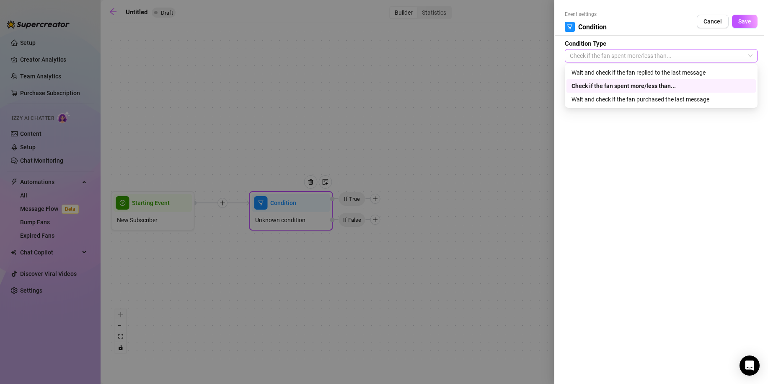
drag, startPoint x: 675, startPoint y: 53, endPoint x: 674, endPoint y: 48, distance: 5.0
click at [675, 52] on span "Check if the fan spent more/less than..." at bounding box center [661, 55] width 183 height 13
click at [642, 190] on div "Event settings Condition Cancel Save Condition Type Check if the fan spent more…" at bounding box center [661, 192] width 214 height 384
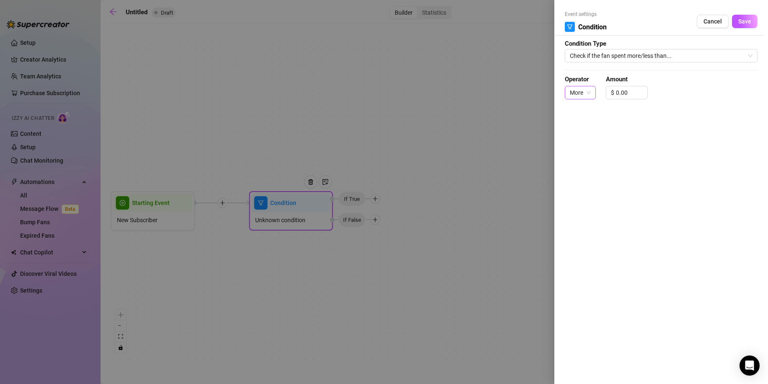
click at [592, 92] on div "More" at bounding box center [580, 92] width 31 height 13
click at [580, 123] on div "Less" at bounding box center [580, 122] width 18 height 9
drag, startPoint x: 592, startPoint y: 171, endPoint x: 546, endPoint y: 173, distance: 45.7
click at [592, 171] on div "Event settings Condition Cancel Save Condition Type Check if the fan spent more…" at bounding box center [661, 192] width 214 height 384
click at [586, 94] on span "Less" at bounding box center [580, 92] width 20 height 13
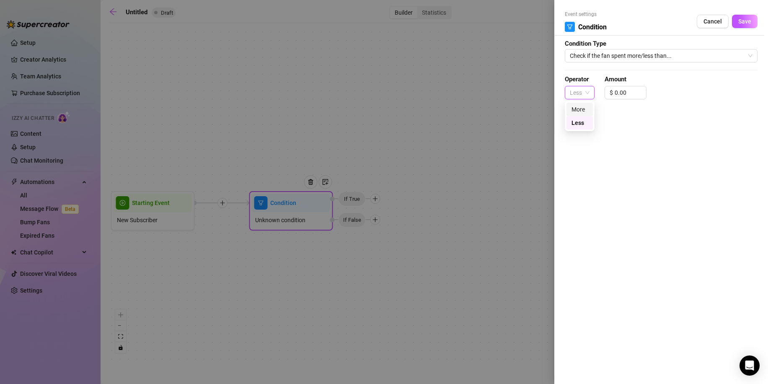
click at [580, 112] on div "More" at bounding box center [579, 109] width 16 height 9
click at [401, 235] on div at bounding box center [384, 192] width 768 height 384
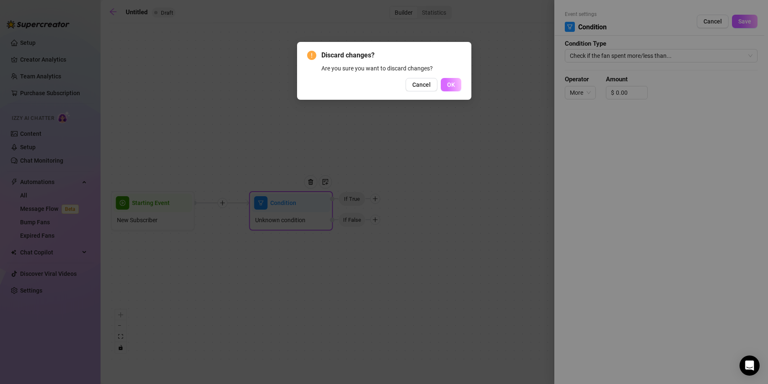
click at [452, 84] on span "OK" at bounding box center [451, 84] width 8 height 7
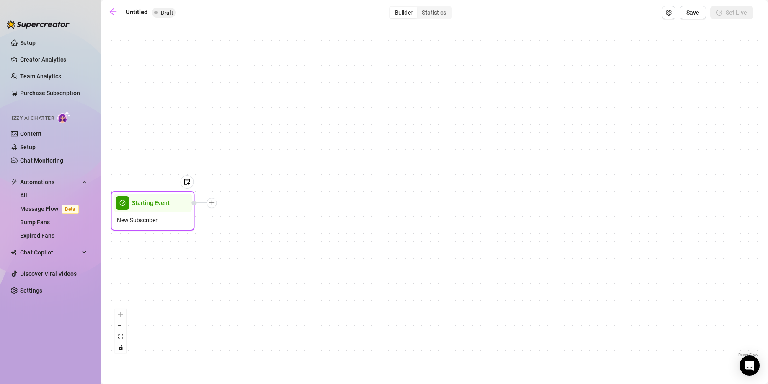
click at [214, 207] on div at bounding box center [212, 203] width 10 height 10
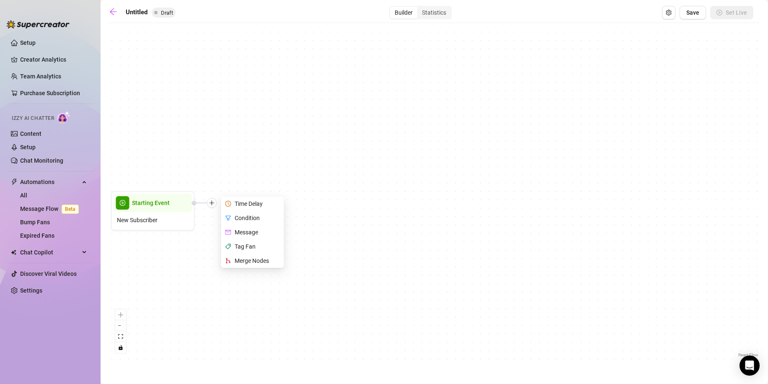
drag, startPoint x: 542, startPoint y: 191, endPoint x: 537, endPoint y: 186, distance: 6.8
click at [542, 191] on div "Starting Event New Subscriber Time Delay Condition Message Tag Fan Merge Nodes" at bounding box center [434, 193] width 651 height 332
click at [685, 15] on button "Save" at bounding box center [692, 12] width 26 height 13
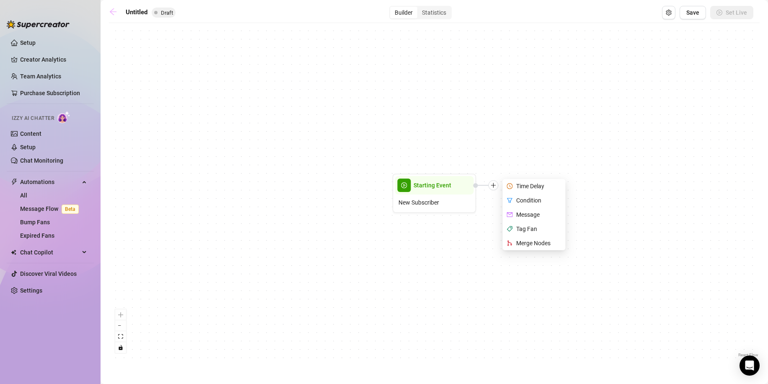
click at [114, 12] on icon "arrow-left" at bounding box center [113, 12] width 8 height 8
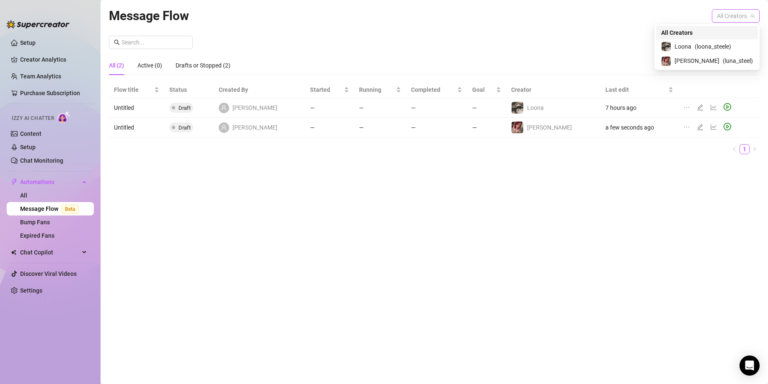
click at [719, 17] on span "All Creators" at bounding box center [736, 16] width 38 height 13
click at [723, 59] on span "( luna_steel )" at bounding box center [738, 60] width 30 height 9
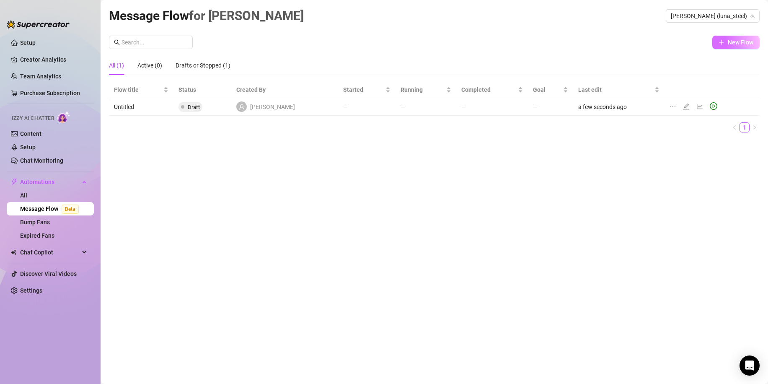
click at [733, 43] on span "New Flow" at bounding box center [741, 42] width 26 height 7
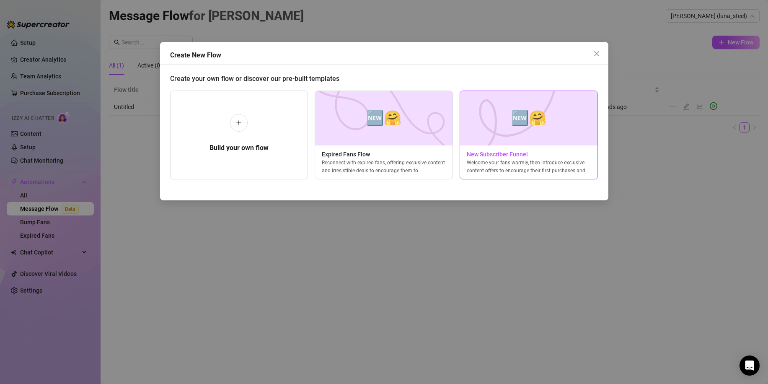
click at [513, 155] on span "New Subscriber Funnel" at bounding box center [528, 154] width 137 height 9
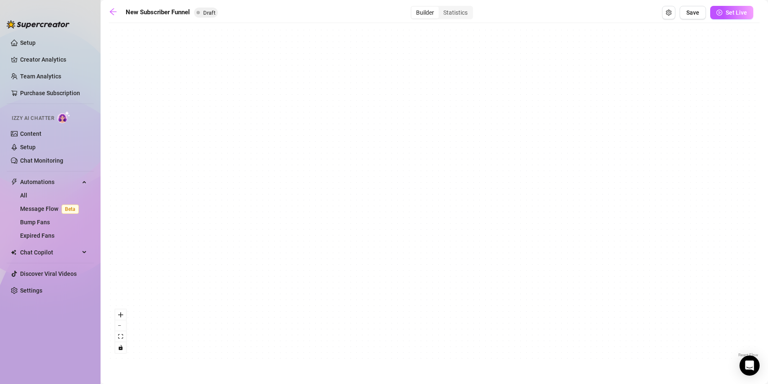
drag, startPoint x: 197, startPoint y: 89, endPoint x: 452, endPoint y: 238, distance: 295.3
click at [452, 244] on div "If True If True If True If False If False If False If True If False Merge Merge…" at bounding box center [434, 193] width 651 height 332
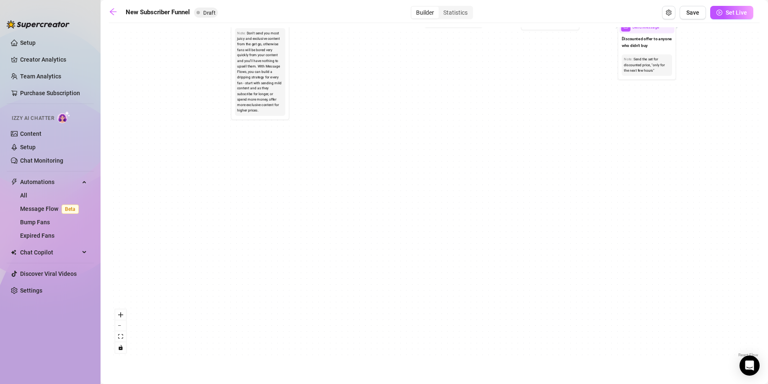
drag, startPoint x: 196, startPoint y: 46, endPoint x: 215, endPoint y: 124, distance: 80.3
click at [310, 253] on div "If True If True If True If False If False If False If True If False Merge Merge…" at bounding box center [434, 193] width 651 height 332
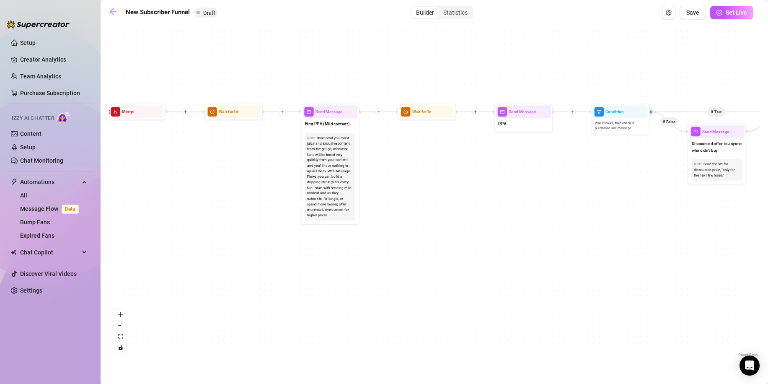
drag, startPoint x: 185, startPoint y: 89, endPoint x: 327, endPoint y: 263, distance: 224.1
click at [327, 265] on div "If True If True If True If False If False If False If True If False Merge Merge…" at bounding box center [434, 193] width 651 height 332
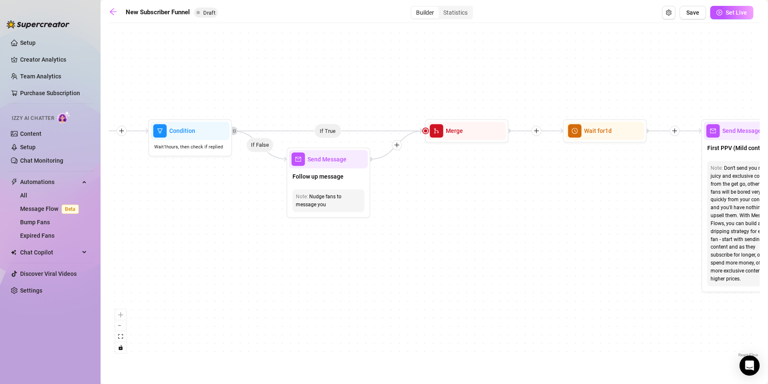
drag, startPoint x: 232, startPoint y: 251, endPoint x: 491, endPoint y: 192, distance: 265.4
click at [536, 196] on div "If True If True If True If False If False If False If True If False Merge Merge…" at bounding box center [434, 193] width 651 height 332
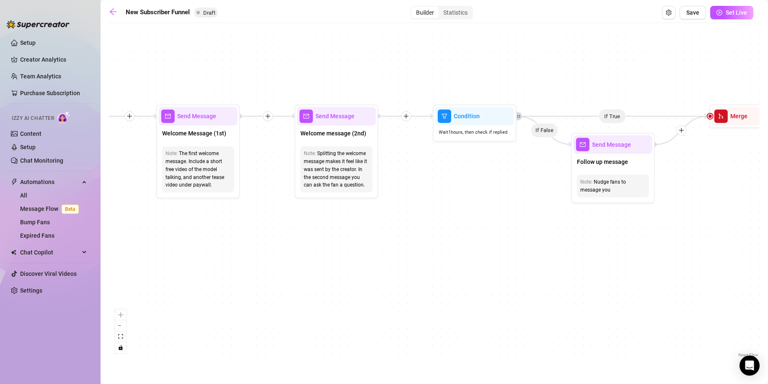
drag, startPoint x: 164, startPoint y: 200, endPoint x: 481, endPoint y: 192, distance: 317.2
click at [480, 192] on div "If True If True If True If False If False If False If True If False Merge Merge…" at bounding box center [434, 193] width 651 height 332
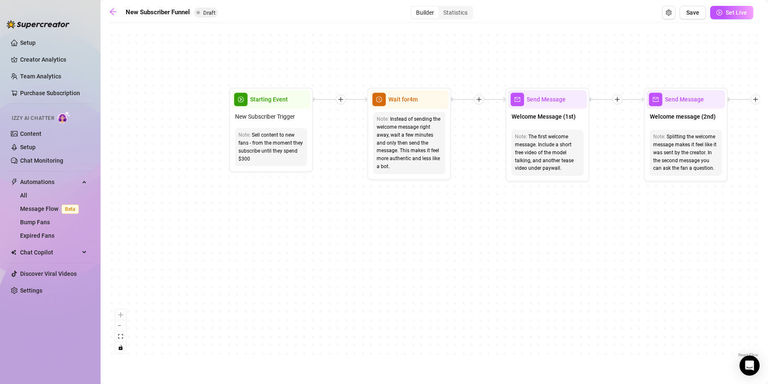
drag, startPoint x: 321, startPoint y: 264, endPoint x: 659, endPoint y: 242, distance: 339.2
click at [655, 246] on div "If True If True If True If False If False If False If True If False Merge Merge…" at bounding box center [434, 193] width 651 height 332
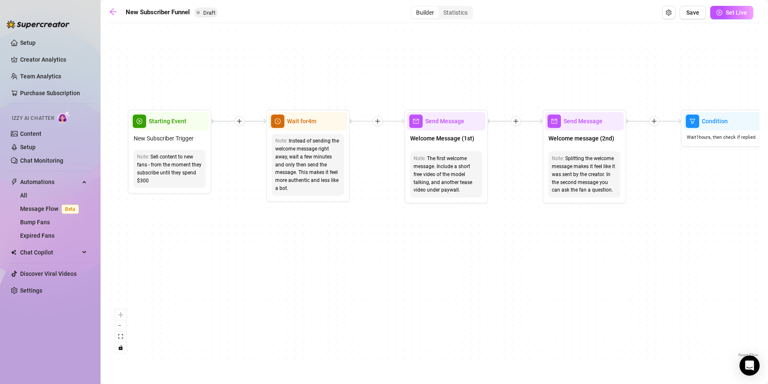
drag, startPoint x: 489, startPoint y: 180, endPoint x: 358, endPoint y: 205, distance: 133.5
click at [358, 205] on div "If True If True If True If False If False If False If True If False Merge Merge…" at bounding box center [434, 193] width 651 height 332
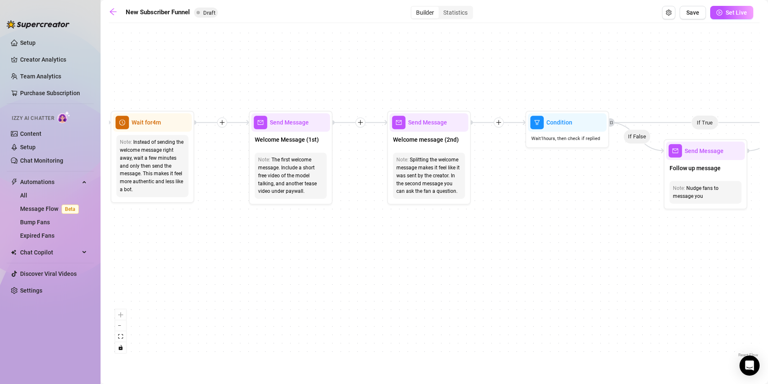
drag, startPoint x: 450, startPoint y: 223, endPoint x: 305, endPoint y: 227, distance: 144.6
click at [305, 227] on div "If True If True If True If False If False If False If True If False Merge Merge…" at bounding box center [434, 193] width 651 height 332
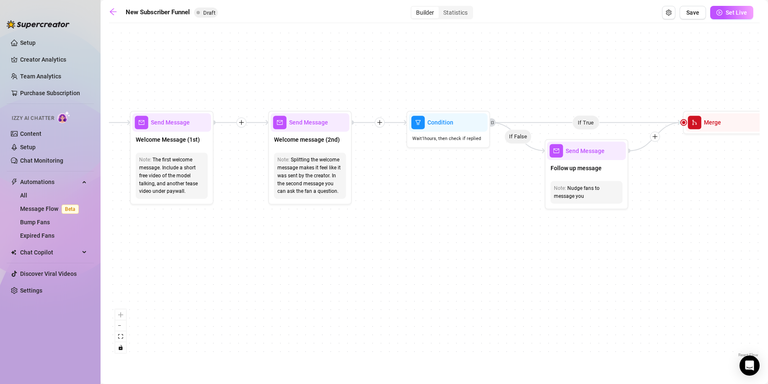
drag, startPoint x: 382, startPoint y: 228, endPoint x: 284, endPoint y: 225, distance: 98.1
click at [259, 230] on div "If True If True If True If False If False If False If True If False Merge Merge…" at bounding box center [434, 193] width 651 height 332
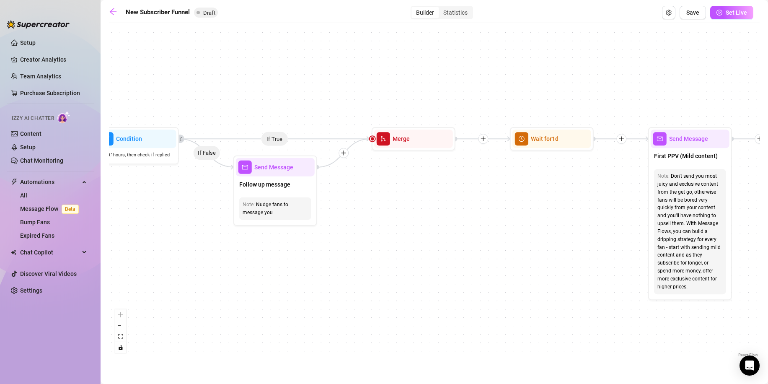
drag, startPoint x: 555, startPoint y: 233, endPoint x: 327, endPoint y: 237, distance: 227.5
click at [223, 238] on div "If True If True If True If False If False If False If True If False Merge Merge…" at bounding box center [434, 193] width 651 height 332
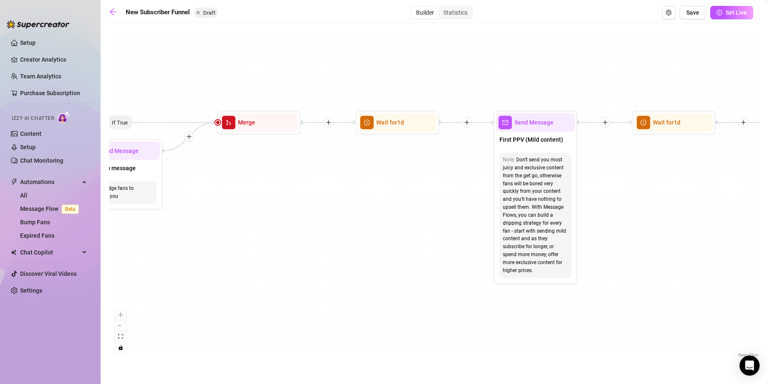
drag, startPoint x: 501, startPoint y: 231, endPoint x: 165, endPoint y: 190, distance: 338.4
click at [156, 193] on div "If True If True If True If False If False If False If True If False Merge Merge…" at bounding box center [434, 193] width 651 height 332
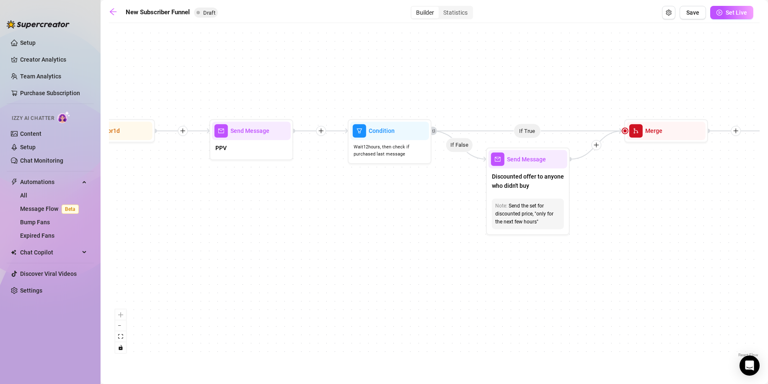
drag, startPoint x: 630, startPoint y: 165, endPoint x: 204, endPoint y: 201, distance: 427.1
click at [204, 201] on div "If True If True If True If False If False If False If True If False Merge Merge…" at bounding box center [434, 193] width 651 height 332
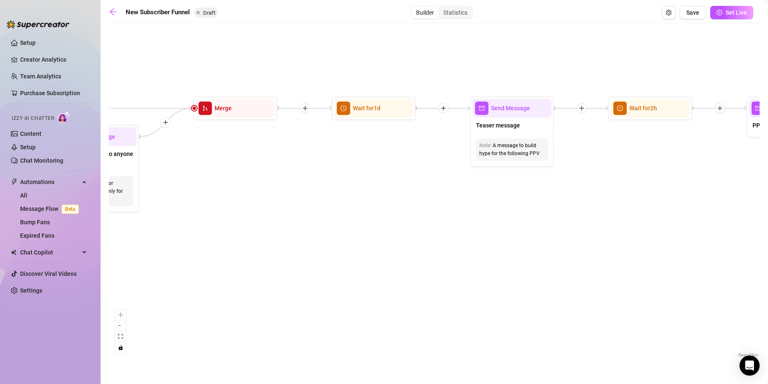
drag, startPoint x: 669, startPoint y: 172, endPoint x: 291, endPoint y: 124, distance: 381.3
click at [296, 125] on div "If True If True If True If False If False If False If True If False Merge Merge…" at bounding box center [434, 193] width 651 height 332
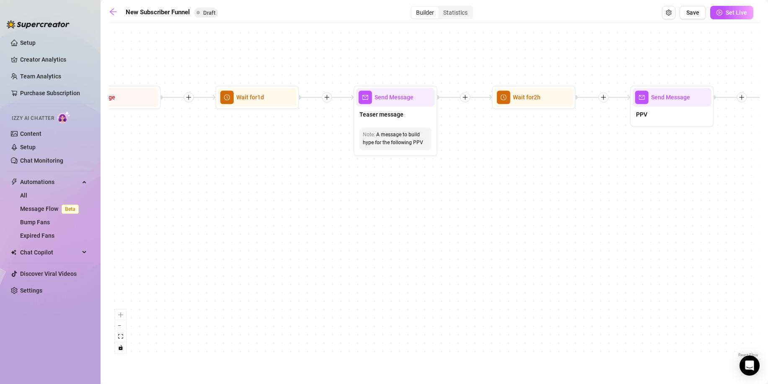
drag, startPoint x: 687, startPoint y: 172, endPoint x: 222, endPoint y: 181, distance: 465.5
click at [226, 183] on div "If True If True If True If False If False If False If True If False Merge Merge…" at bounding box center [434, 193] width 651 height 332
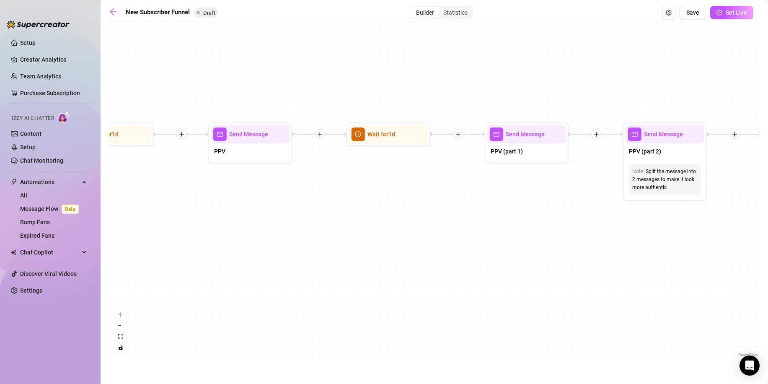
drag, startPoint x: 658, startPoint y: 134, endPoint x: 292, endPoint y: 164, distance: 367.4
click at [292, 165] on div "If True If True If True If False If False If False If True If False Merge Merge…" at bounding box center [434, 193] width 651 height 332
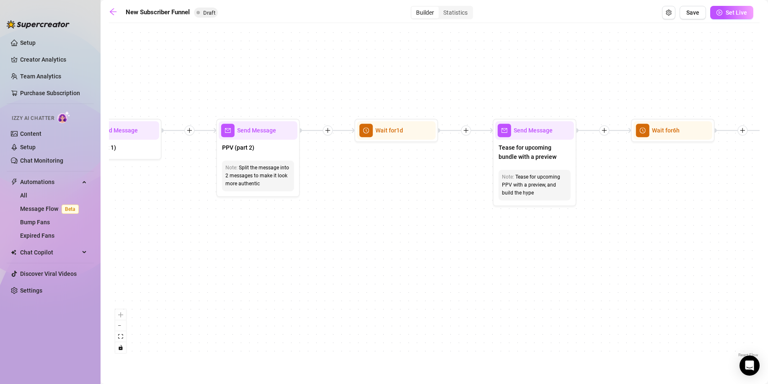
drag, startPoint x: 581, startPoint y: 220, endPoint x: 405, endPoint y: 189, distance: 178.6
click at [337, 203] on div "If True If True If True If False If False If False If True If False Merge Merge…" at bounding box center [434, 193] width 651 height 332
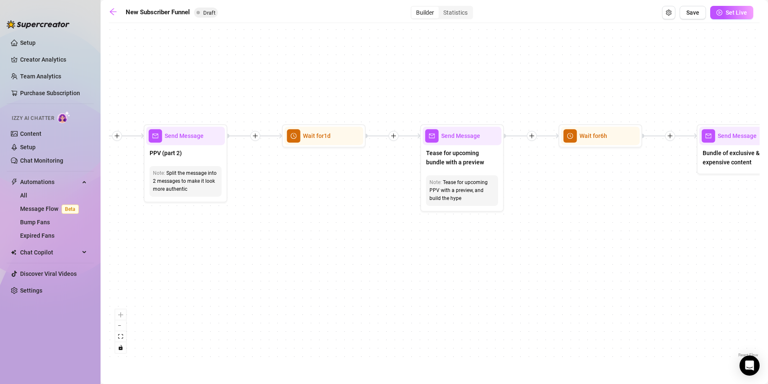
drag, startPoint x: 678, startPoint y: 210, endPoint x: 282, endPoint y: 215, distance: 395.5
click at [283, 217] on div "If True If True If True If False If False If False If True If False Merge Merge…" at bounding box center [434, 193] width 651 height 332
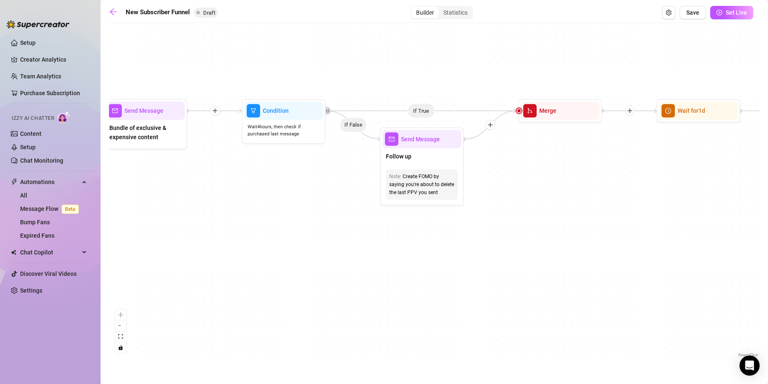
drag, startPoint x: 463, startPoint y: 219, endPoint x: 349, endPoint y: 194, distance: 117.5
click at [343, 193] on div "If True If True If True If False If False If False If True If False Merge Merge…" at bounding box center [434, 193] width 651 height 332
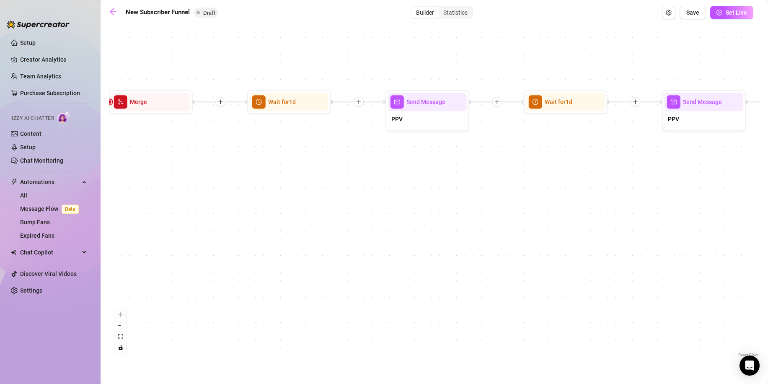
drag, startPoint x: 566, startPoint y: 197, endPoint x: 391, endPoint y: 214, distance: 176.3
click at [273, 193] on div "If True If True If True If False If False If False If True If False Merge Merge…" at bounding box center [434, 193] width 651 height 332
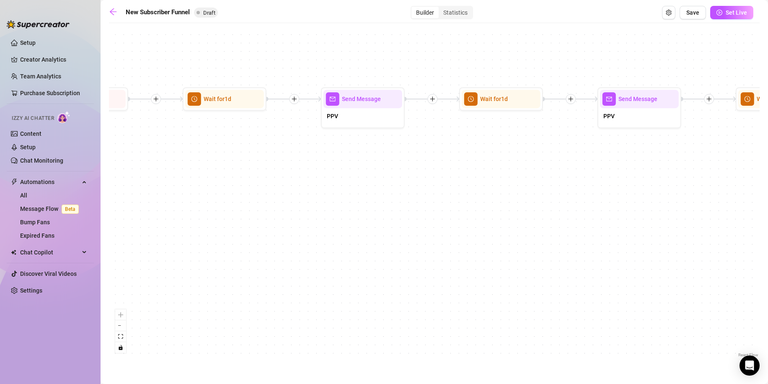
drag, startPoint x: 666, startPoint y: 192, endPoint x: 416, endPoint y: 195, distance: 249.7
click at [417, 195] on main "New Subscriber Funnel Draft Builder Statistics Save Set Live If True If True If…" at bounding box center [434, 192] width 667 height 384
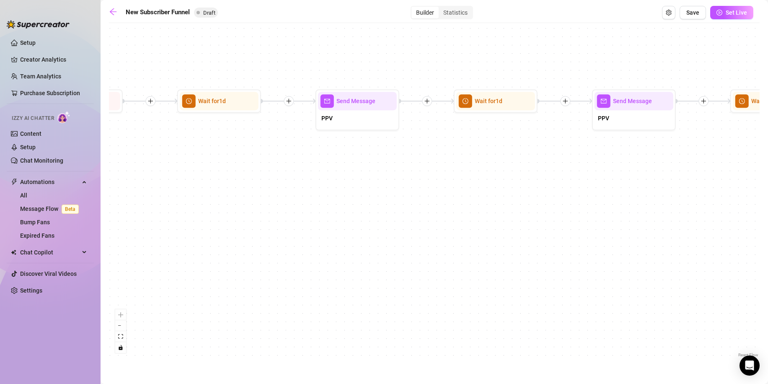
drag, startPoint x: 654, startPoint y: 197, endPoint x: 315, endPoint y: 222, distance: 340.7
click at [315, 224] on div "If True If True If True If False If False If False If True If False Merge Merge…" at bounding box center [434, 193] width 651 height 332
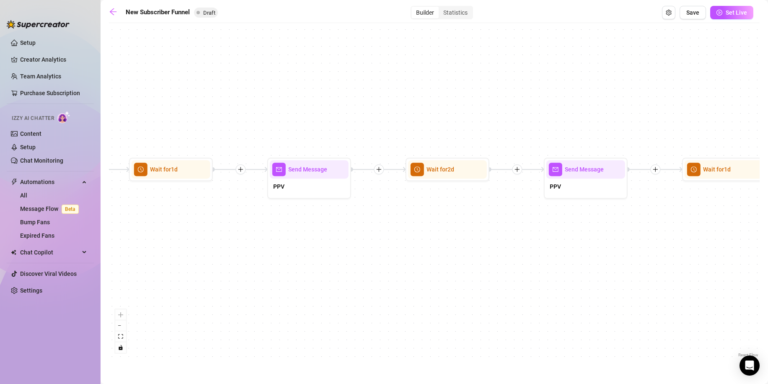
drag, startPoint x: 297, startPoint y: 240, endPoint x: 84, endPoint y: 244, distance: 213.7
click at [84, 245] on div "Setup Creator Analytics Team Analytics Purchase Subscription Izzy AI Chatter Co…" at bounding box center [384, 192] width 768 height 384
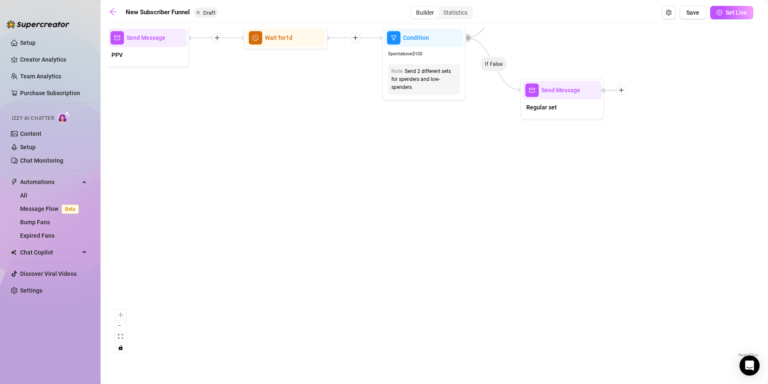
drag, startPoint x: 547, startPoint y: 225, endPoint x: 124, endPoint y: 103, distance: 439.9
click at [112, 94] on div "If True If True If True If False If False If False If True If False Merge Merge…" at bounding box center [434, 193] width 651 height 332
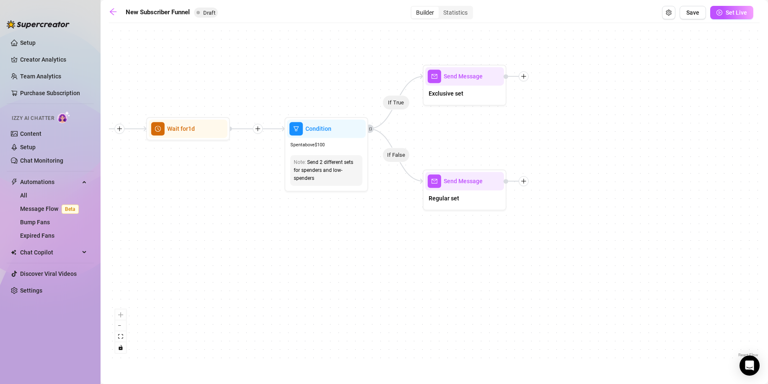
drag, startPoint x: 522, startPoint y: 181, endPoint x: 607, endPoint y: 211, distance: 90.6
click at [604, 214] on div "If True If True If True If False If False If False If True If False Merge Merge…" at bounding box center [434, 193] width 651 height 332
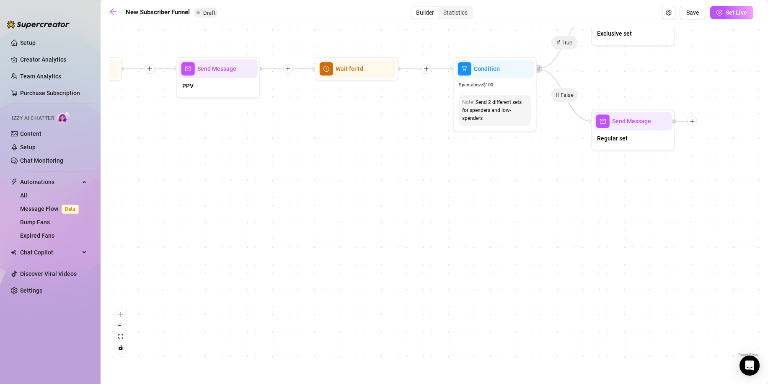
drag, startPoint x: 16, startPoint y: 188, endPoint x: 499, endPoint y: 134, distance: 485.6
click at [494, 133] on div "Setup Creator Analytics Team Analytics Purchase Subscription Izzy AI Chatter Co…" at bounding box center [384, 192] width 768 height 384
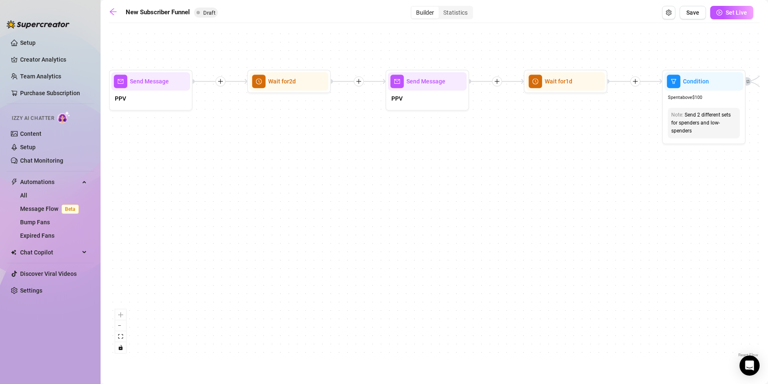
drag, startPoint x: 222, startPoint y: 183, endPoint x: 602, endPoint y: 197, distance: 379.8
click at [601, 195] on div "If True If True If True If False If False If False If True If False Merge Merge…" at bounding box center [434, 193] width 651 height 332
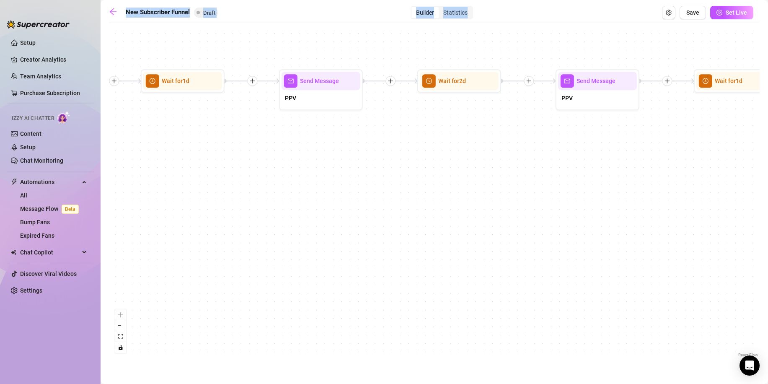
drag, startPoint x: 103, startPoint y: 219, endPoint x: 539, endPoint y: 170, distance: 438.8
click at [556, 163] on div "Setup Creator Analytics Team Analytics Purchase Subscription Izzy AI Chatter Co…" at bounding box center [384, 192] width 768 height 384
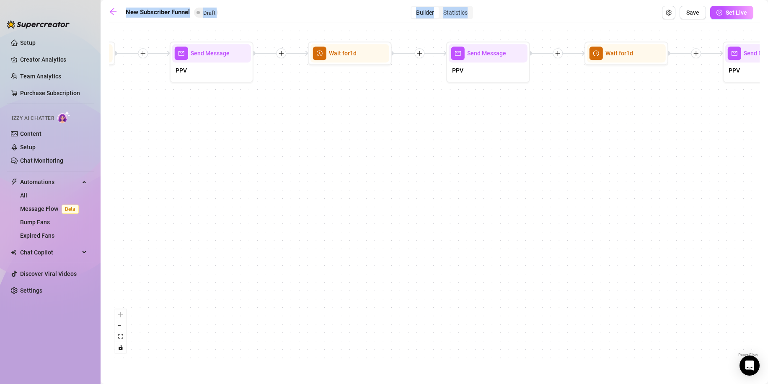
drag, startPoint x: 265, startPoint y: 165, endPoint x: 479, endPoint y: 149, distance: 214.2
click at [681, 134] on div "If True If True If True If False If False If False If True If False Merge Merge…" at bounding box center [434, 193] width 651 height 332
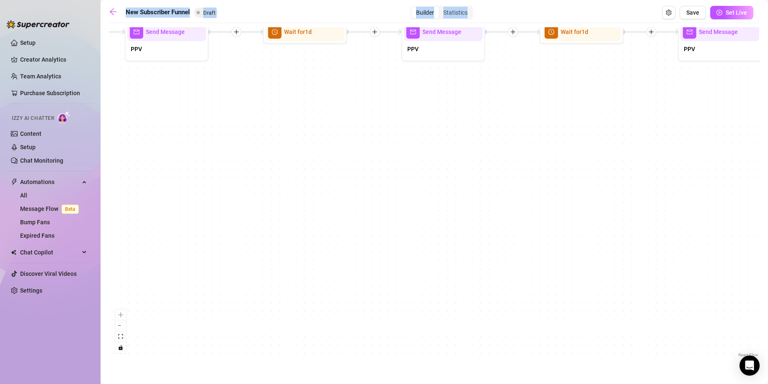
drag, startPoint x: 387, startPoint y: 146, endPoint x: 594, endPoint y: 165, distance: 207.0
click at [708, 138] on div "If True If True If True If False If False If False If True If False Merge Merge…" at bounding box center [434, 193] width 651 height 332
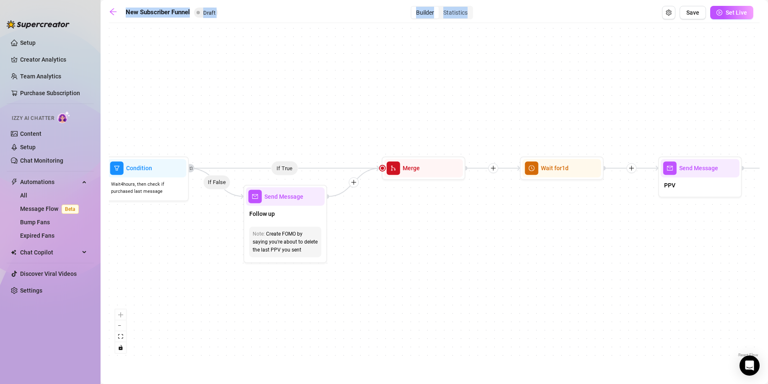
drag, startPoint x: 189, startPoint y: 160, endPoint x: 489, endPoint y: 291, distance: 327.2
click at [491, 294] on div "If True If True If True If False If False If False If True If False Merge Merge…" at bounding box center [434, 193] width 651 height 332
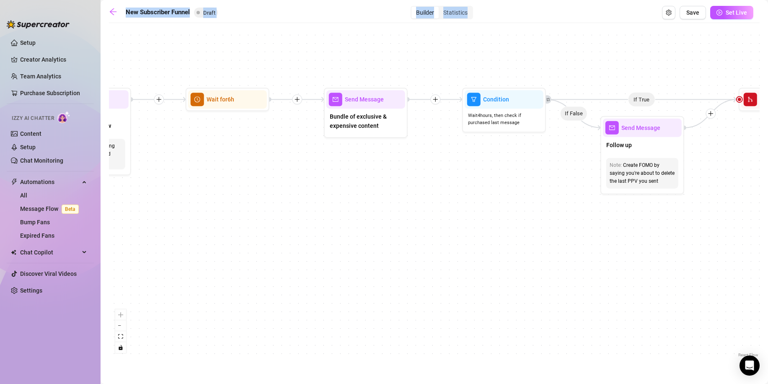
drag
click at [534, 208] on div "If True If True If True If False If False If False If True If False Merge Merge…" at bounding box center [434, 193] width 651 height 332
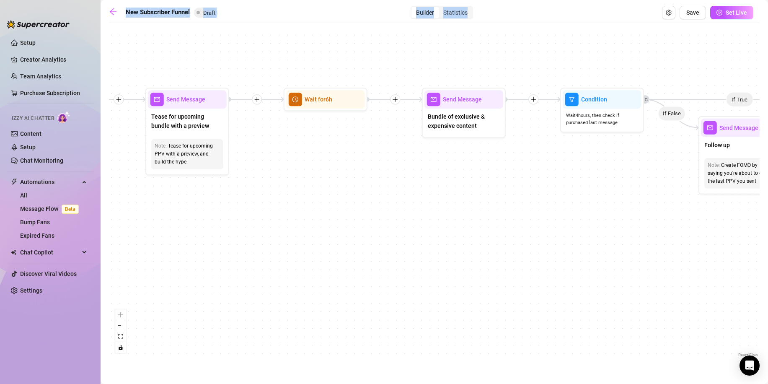
click at [545, 221] on div "If True If True If True If False If False If False If True If False Merge Merge…" at bounding box center [434, 193] width 651 height 332
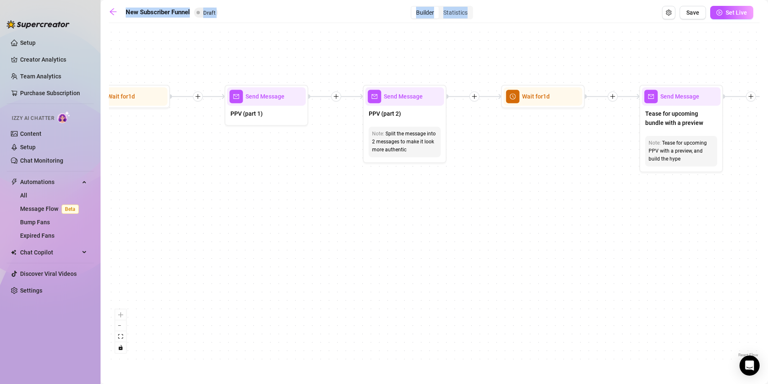
click at [534, 223] on div "If True If True If True If False If False If False If True If False Merge Merge…" at bounding box center [434, 193] width 651 height 332
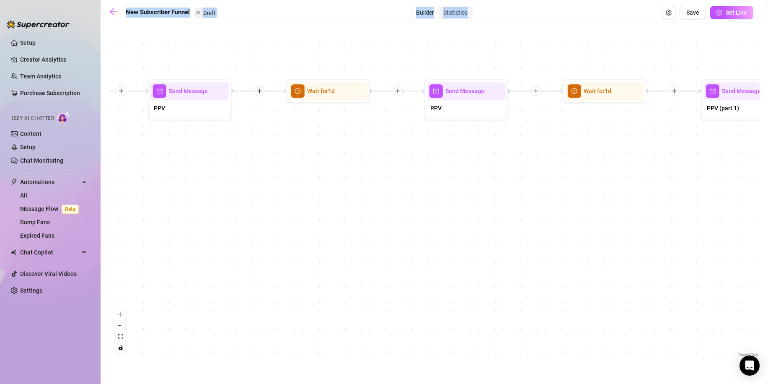
click at [556, 215] on div "If True If True If True If False If False If False If True If False Merge Merge…" at bounding box center [434, 193] width 651 height 332
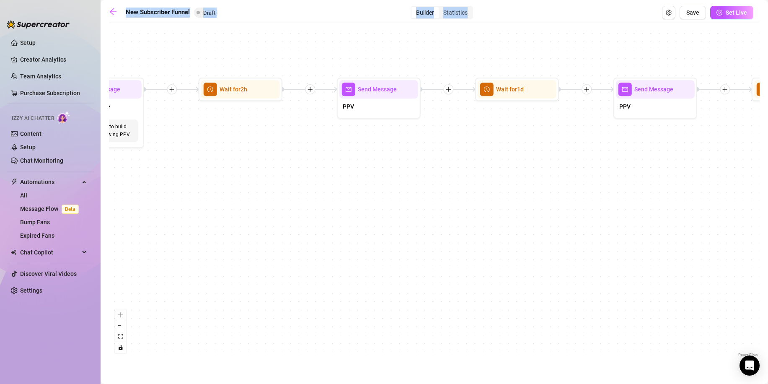
click at [553, 225] on div "If True If True If True If False If False If False If True If False Merge Merge…" at bounding box center [434, 193] width 651 height 332
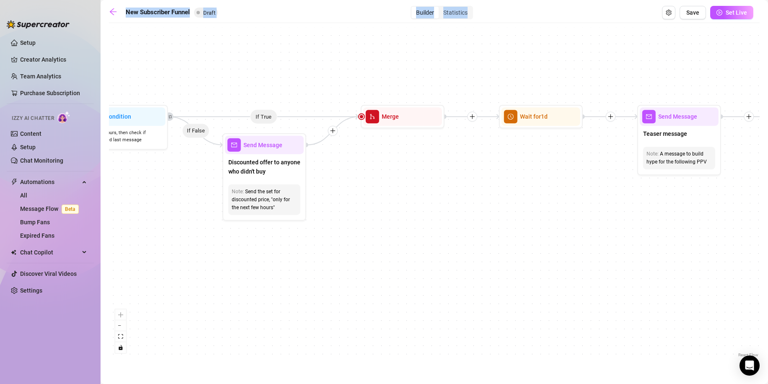
click at [612, 273] on div "If True If True If True If False If False If False If True If False Merge Merge…" at bounding box center [434, 193] width 651 height 332
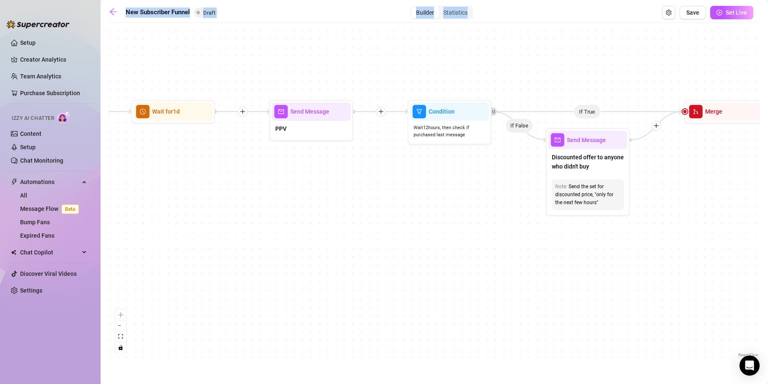
click at [563, 260] on div "If True If True If True If False If False If False If True If False Merge Merge…" at bounding box center [434, 193] width 651 height 332
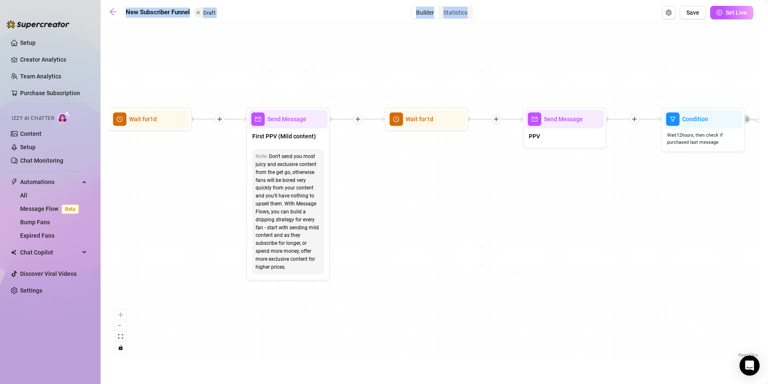
click at [454, 257] on div "If True If True If True If False If False If False If True If False Merge Merge…" at bounding box center [434, 193] width 651 height 332
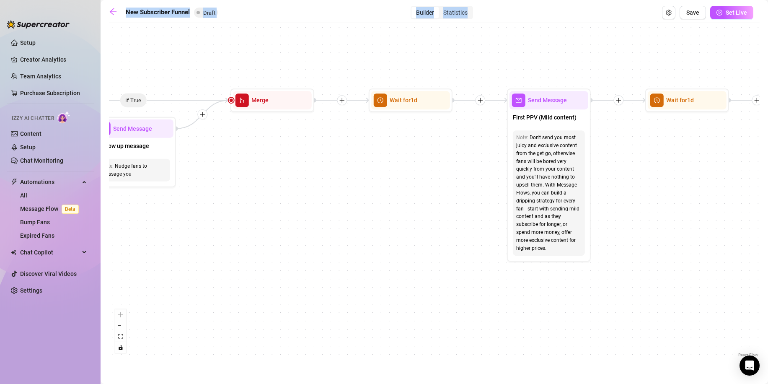
click at [421, 243] on div "If True If True If True If False If False If False If True If False Merge Merge…" at bounding box center [434, 193] width 651 height 332
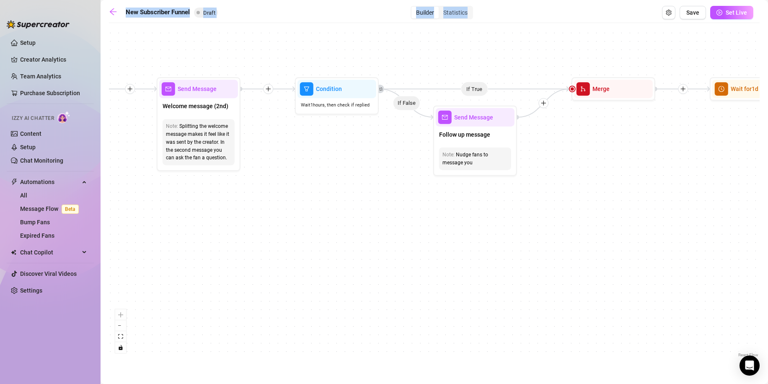
click at [501, 236] on div "If True If True If True If False If False If False If True If False Merge Merge…" at bounding box center [434, 193] width 651 height 332
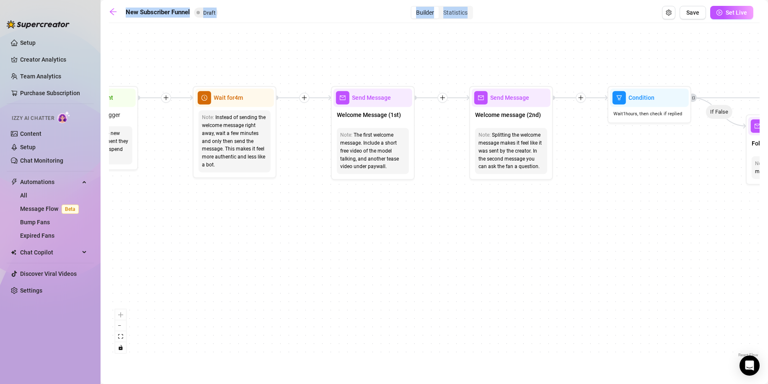
click at [536, 238] on div "If True If True If True If False If False If False If True If False Merge Merge…" at bounding box center [434, 193] width 651 height 332
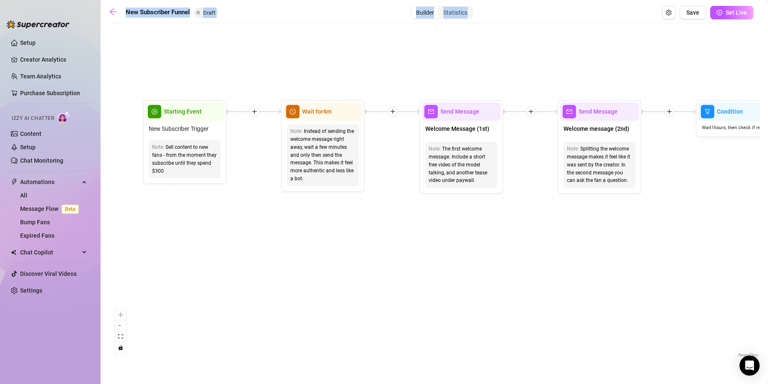
click at [261, 255] on div "If True If True If True If False If False If False If True If False Merge Merge…" at bounding box center [434, 193] width 651 height 332
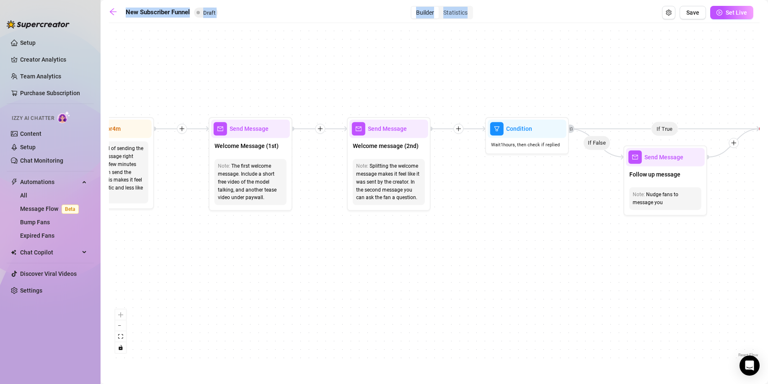
click at [345, 245] on div "If True If True If True If False If False If False If True If False Merge Merge…" at bounding box center [434, 193] width 651 height 332
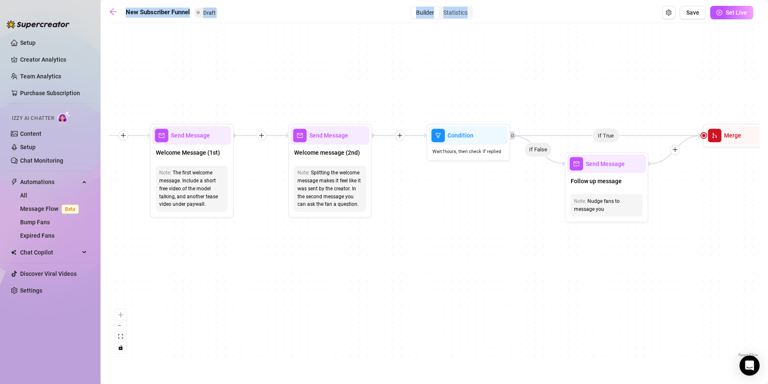
click at [368, 242] on div "If True If True If True If False If False If False If True If False Merge Merge…" at bounding box center [434, 193] width 651 height 332
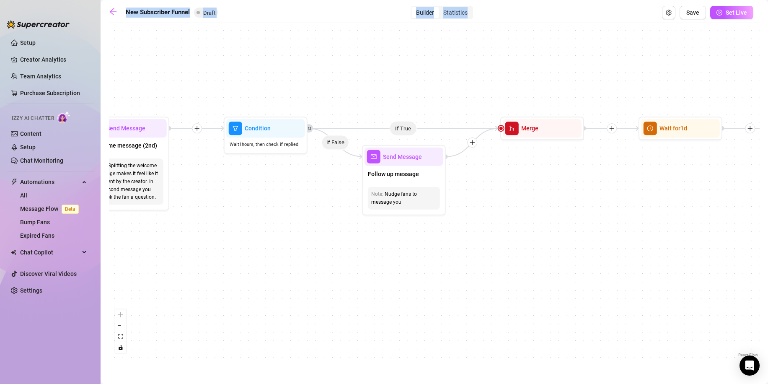
click at [351, 251] on div "If True If True If True If False If False If False If True If False Merge Merge…" at bounding box center [434, 193] width 651 height 332
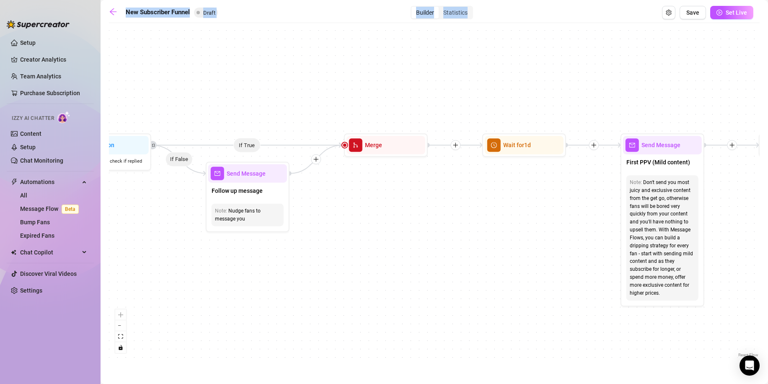
click at [358, 253] on div "If True If True If True If False If False If False If True If False Merge Merge…" at bounding box center [434, 193] width 651 height 332
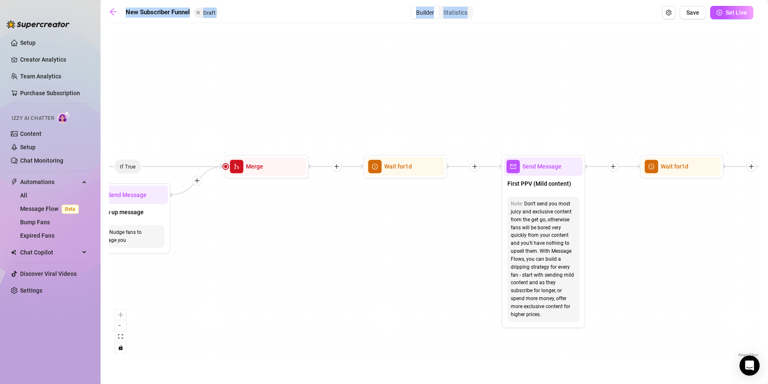
click at [343, 247] on div "If True If True If True If False If False If False If True If False Merge Merge…" at bounding box center [434, 193] width 651 height 332
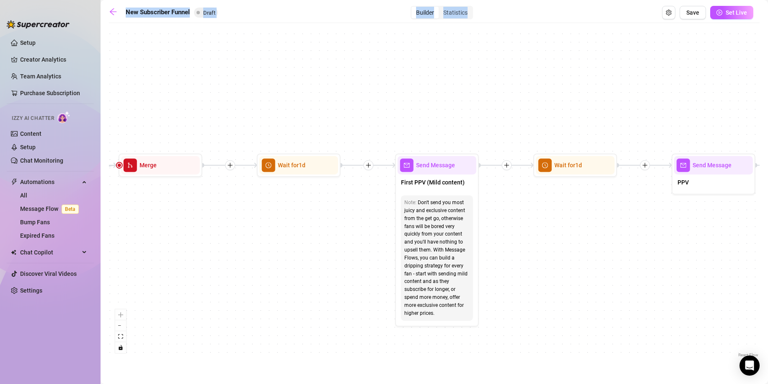
click at [324, 218] on div "If True If True If True If False If False If False If True If False Merge Merge…" at bounding box center [434, 193] width 651 height 332
